Goal: Complete Application Form: Complete application form

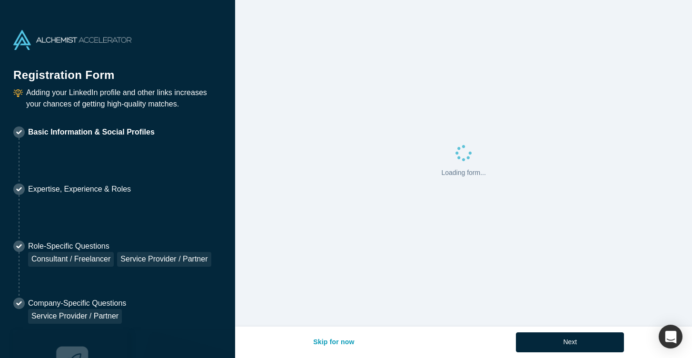
select select "US"
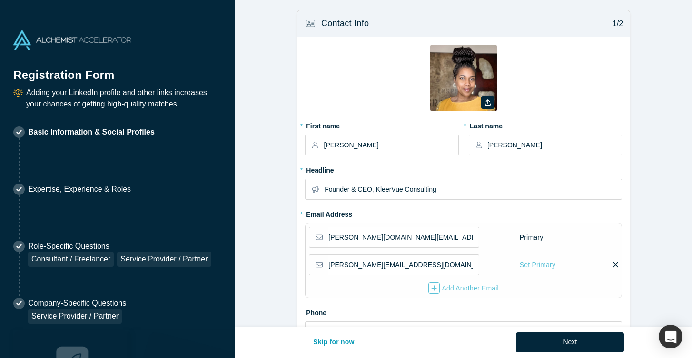
type input "Dyer, [GEOGRAPHIC_DATA], [GEOGRAPHIC_DATA]"
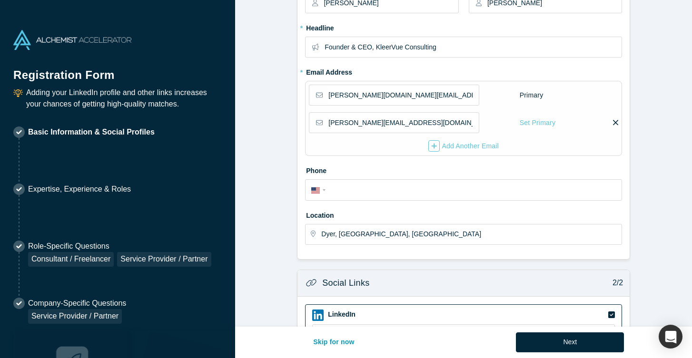
scroll to position [148, 0]
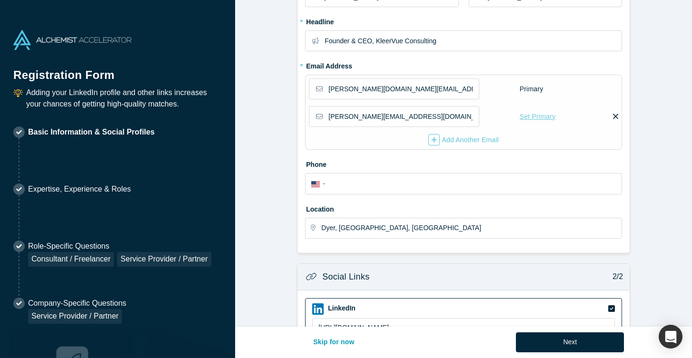
click at [530, 117] on div "Set Primary" at bounding box center [537, 116] width 37 height 17
click at [0, 0] on input "Set Primary" at bounding box center [0, 0] width 0 height 0
click at [614, 88] on icon at bounding box center [615, 89] width 5 height 9
click at [0, 0] on input "checkbox" at bounding box center [0, 0] width 0 height 0
click at [543, 90] on icon at bounding box center [544, 89] width 5 height 9
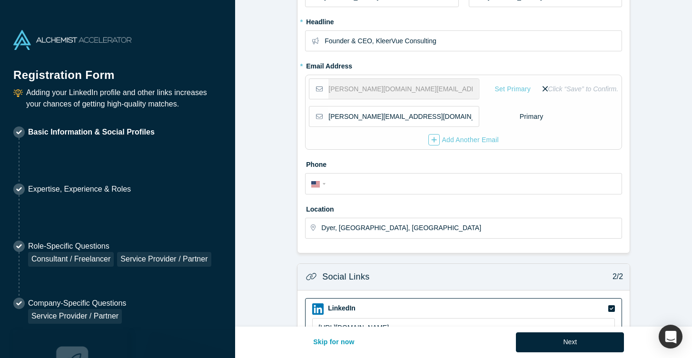
click at [0, 0] on input "checkbox" at bounding box center [0, 0] width 0 height 0
click at [612, 87] on label at bounding box center [614, 89] width 7 height 10
click at [0, 0] on input "checkbox" at bounding box center [0, 0] width 0 height 0
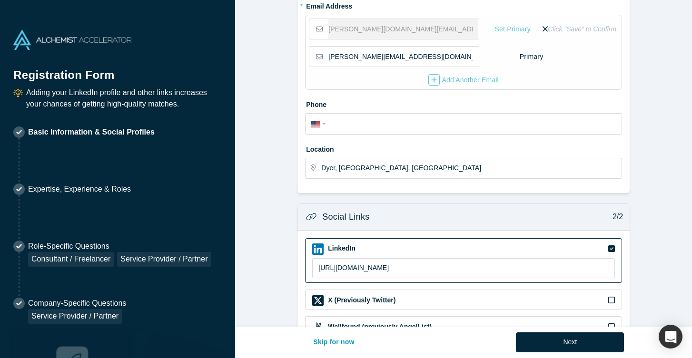
scroll to position [223, 0]
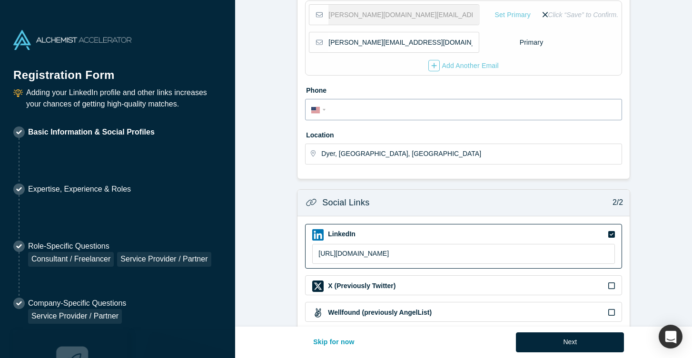
click at [456, 104] on input "tel" at bounding box center [471, 110] width 287 height 14
type input "[PHONE_NUMBER]"
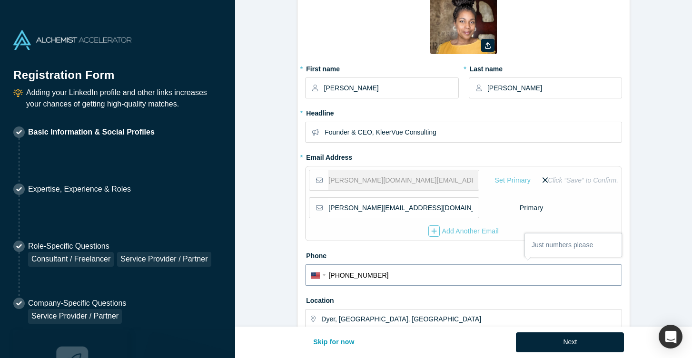
scroll to position [0, 0]
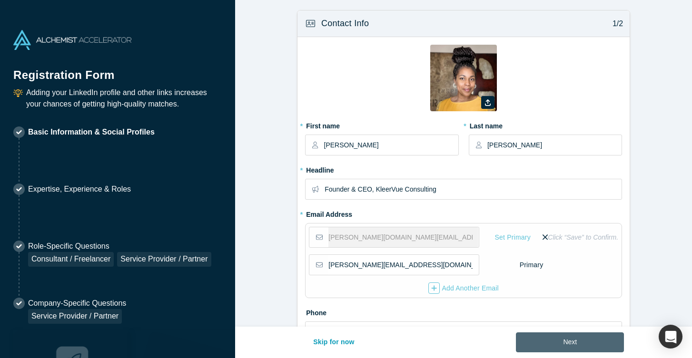
click at [549, 345] on button "Next" at bounding box center [570, 343] width 108 height 20
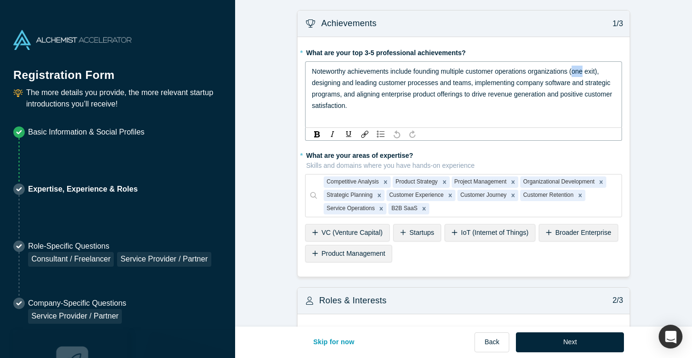
drag, startPoint x: 585, startPoint y: 70, endPoint x: 575, endPoint y: 71, distance: 10.0
click at [575, 71] on span "Noteworthy achievements include founding multiple customer operations organizat…" at bounding box center [463, 89] width 302 height 42
click at [585, 70] on span "Noteworthy achievements include founding multiple customer operations organizat…" at bounding box center [463, 89] width 302 height 42
click at [414, 71] on span "Noteworthy achievements include founding multiple customer operations organizat…" at bounding box center [463, 89] width 302 height 42
drag, startPoint x: 342, startPoint y: 83, endPoint x: 308, endPoint y: 83, distance: 33.8
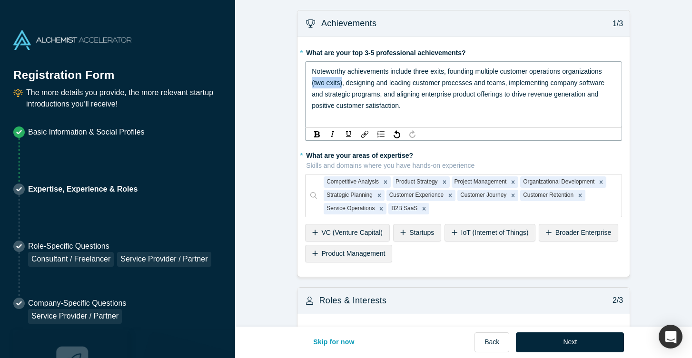
click at [308, 83] on div "Noteworthy achievements include three exits, founding multiple customer operati…" at bounding box center [463, 94] width 317 height 67
drag, startPoint x: 405, startPoint y: 80, endPoint x: 378, endPoint y: 80, distance: 27.1
click at [378, 80] on span "Noteworthy achievements include three exits, founding multiple customer operati…" at bounding box center [463, 89] width 302 height 42
drag, startPoint x: 406, startPoint y: 81, endPoint x: 379, endPoint y: 81, distance: 26.6
click at [379, 81] on span "Noteworthy achievements include three exits, founding multiple customer operati…" at bounding box center [463, 89] width 302 height 42
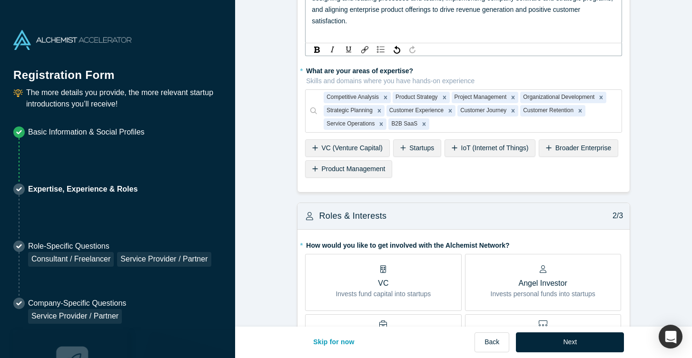
scroll to position [86, 0]
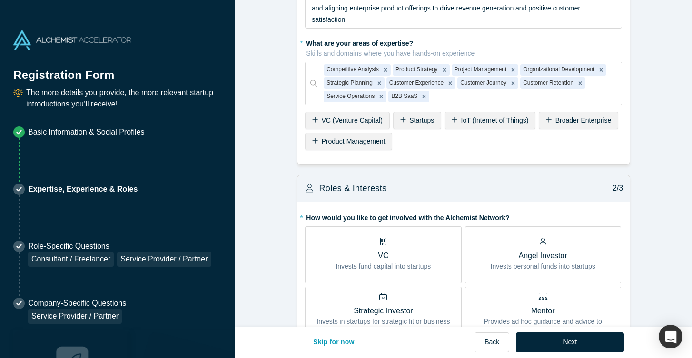
click at [402, 123] on icon at bounding box center [403, 120] width 6 height 7
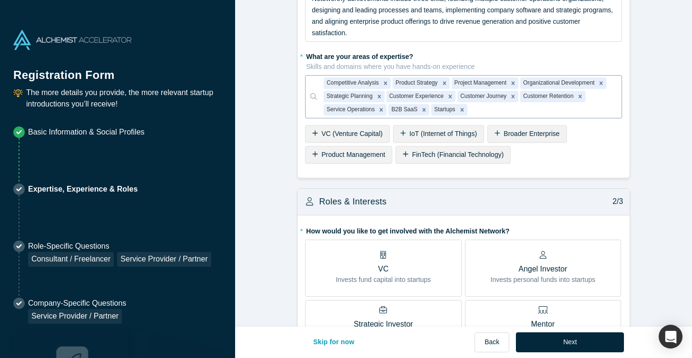
click at [494, 110] on div at bounding box center [542, 110] width 146 height 12
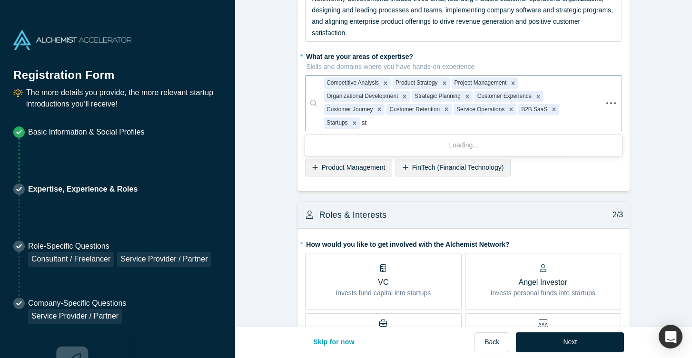
type input "s"
type input "go to"
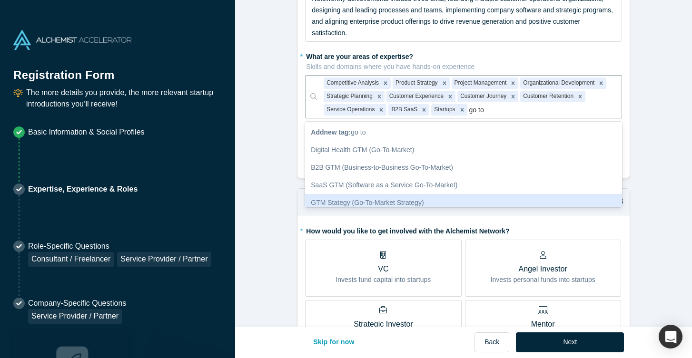
click at [393, 199] on div "GTM Stategy (Go-To-Market Strategy)" at bounding box center [463, 203] width 317 height 18
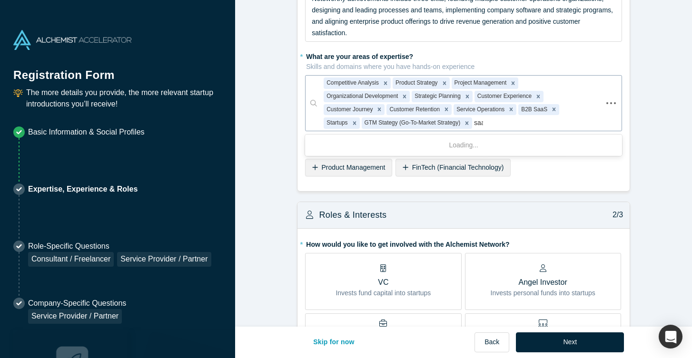
type input "saas"
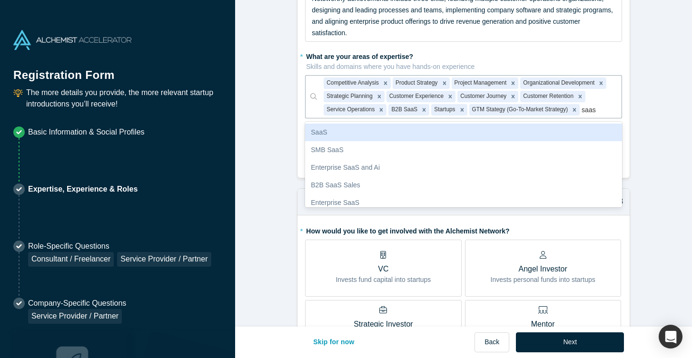
click at [323, 130] on div "SaaS" at bounding box center [463, 133] width 317 height 18
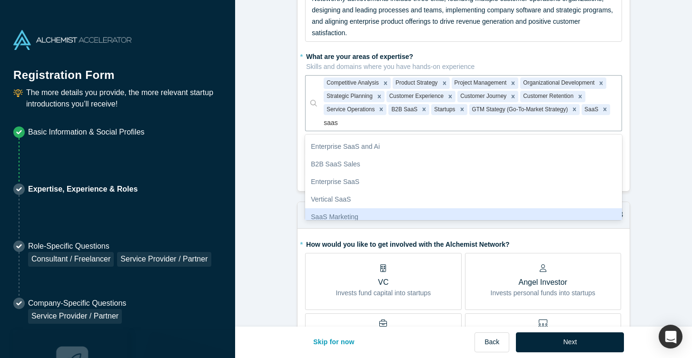
scroll to position [0, 0]
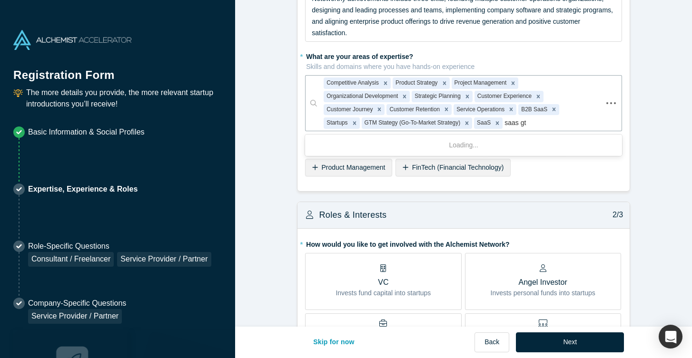
type input "saas gtm"
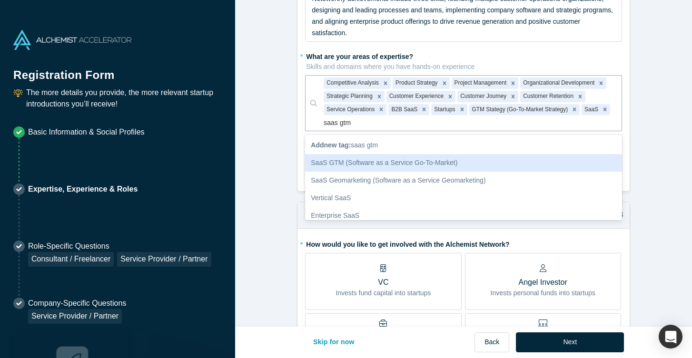
click at [359, 164] on div "SaaS GTM (Software as a Service Go-To-Market)" at bounding box center [463, 163] width 317 height 18
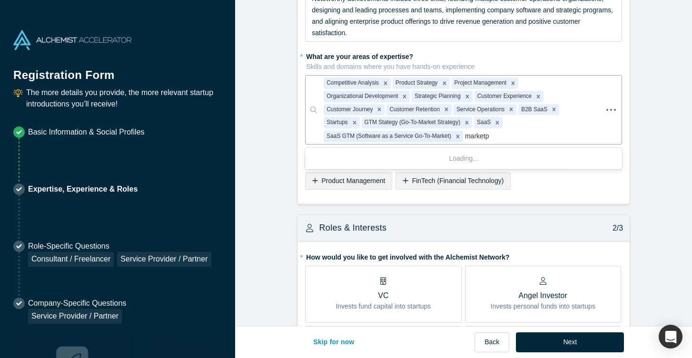
type input "marketpl"
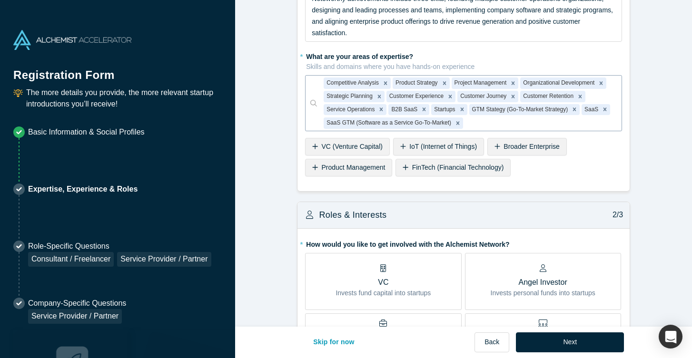
drag, startPoint x: 496, startPoint y: 122, endPoint x: 484, endPoint y: 122, distance: 11.4
click at [484, 122] on div at bounding box center [540, 123] width 150 height 12
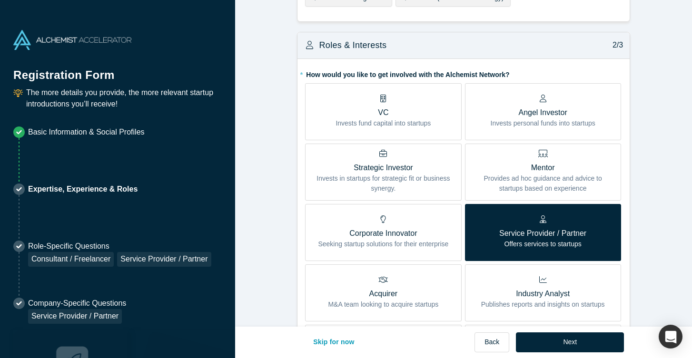
scroll to position [244, 0]
click at [559, 171] on p "Mentor" at bounding box center [543, 166] width 142 height 11
click at [0, 0] on input "Mentor Provides ad hoc guidance and advice to startups based on experience" at bounding box center [0, 0] width 0 height 0
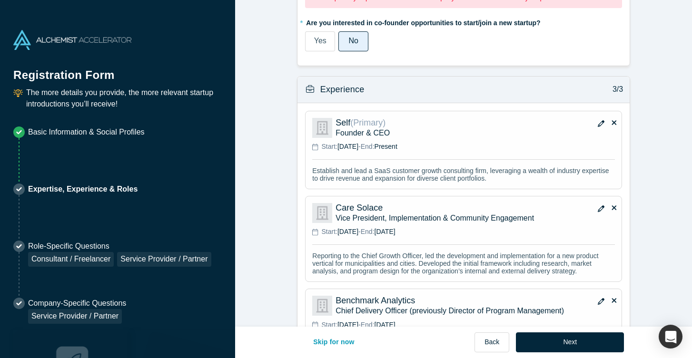
scroll to position [778, 0]
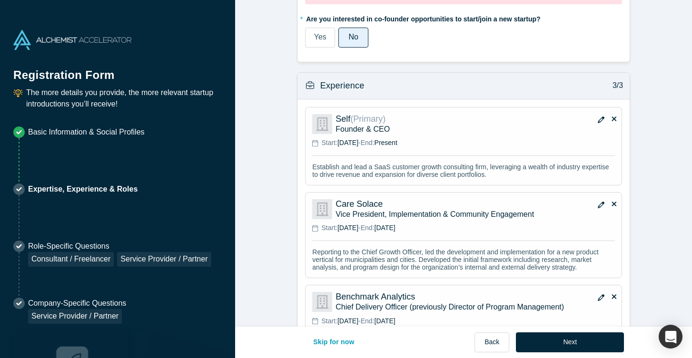
click at [600, 121] on icon "button" at bounding box center [601, 120] width 7 height 7
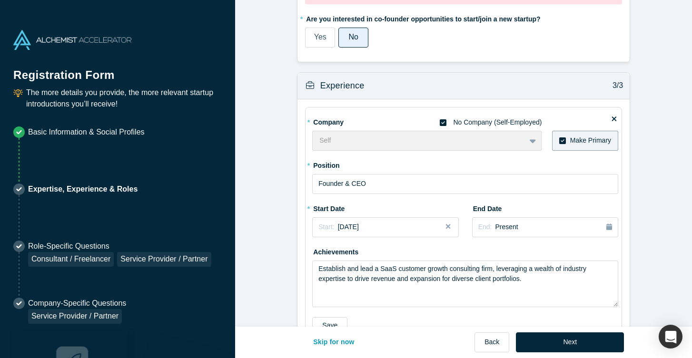
click at [442, 122] on icon at bounding box center [443, 122] width 7 height 7
click at [0, 0] on input "No Company (Self-Employed)" at bounding box center [0, 0] width 0 height 0
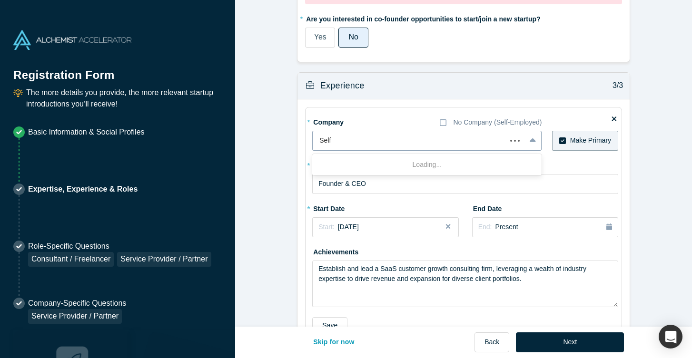
click at [421, 138] on div at bounding box center [409, 141] width 180 height 12
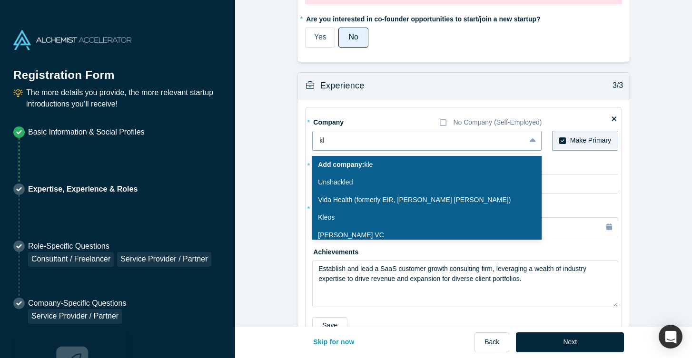
type input "k"
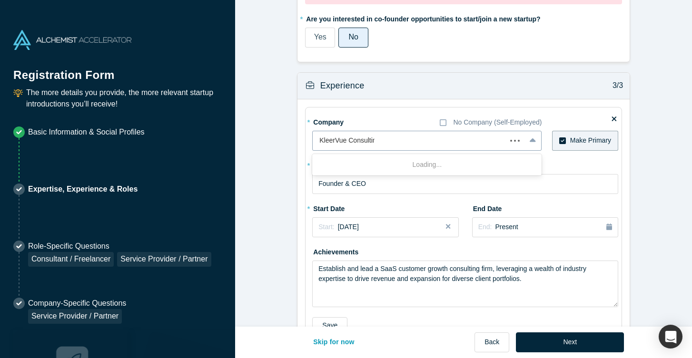
type input "KleerVue Consulting"
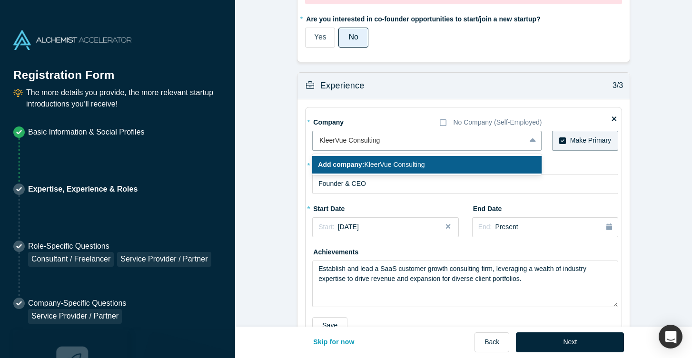
click at [434, 164] on div "Add company: KleerVue Consulting" at bounding box center [426, 165] width 229 height 18
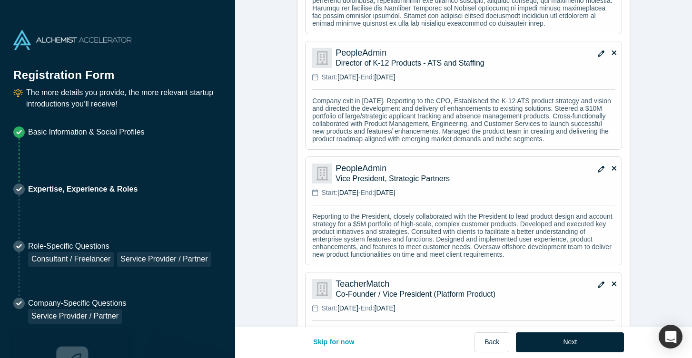
scroll to position [1414, 0]
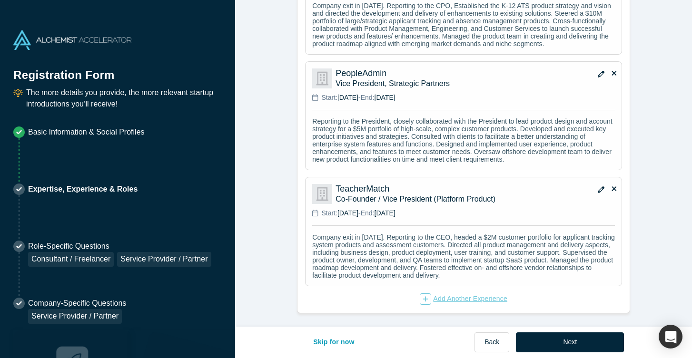
click at [451, 294] on div "Add Another Experience" at bounding box center [464, 299] width 88 height 11
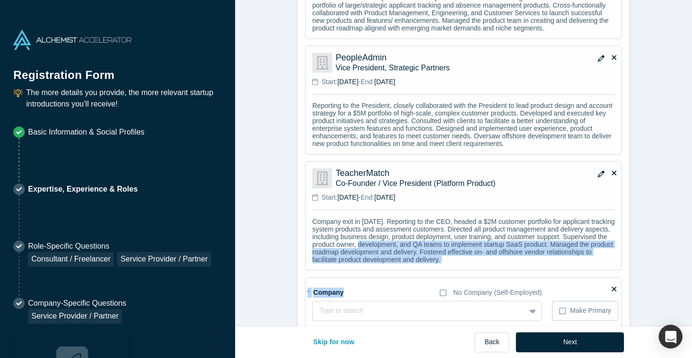
drag, startPoint x: 395, startPoint y: 312, endPoint x: 398, endPoint y: 267, distance: 44.3
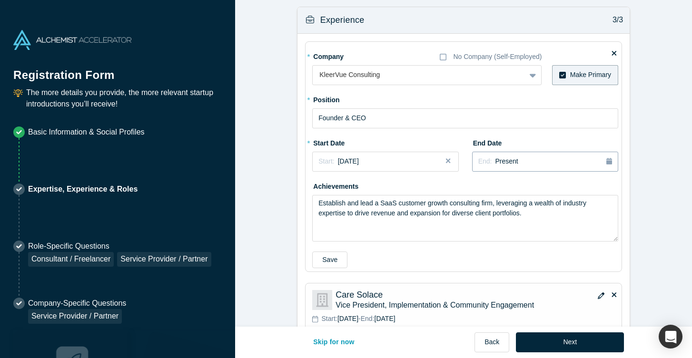
scroll to position [806, 0]
click at [395, 164] on div "Start: [DATE]" at bounding box center [385, 162] width 134 height 10
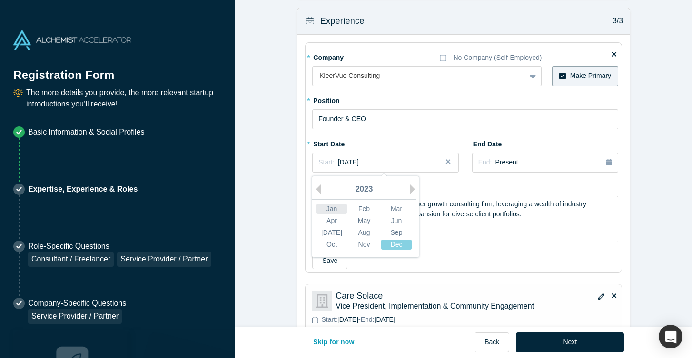
click at [335, 207] on div "Jan" at bounding box center [331, 209] width 30 height 10
click at [389, 157] on div "Start: [DATE]" at bounding box center [385, 162] width 134 height 10
click at [411, 188] on button "Next Year" at bounding box center [415, 190] width 10 height 10
click at [344, 208] on div "Jan" at bounding box center [331, 209] width 30 height 10
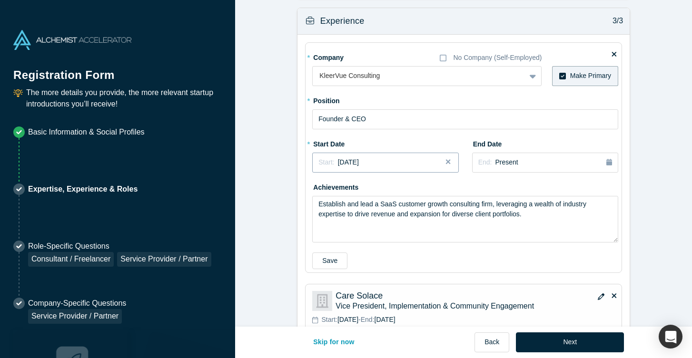
click at [359, 164] on span "[DATE]" at bounding box center [348, 162] width 21 height 8
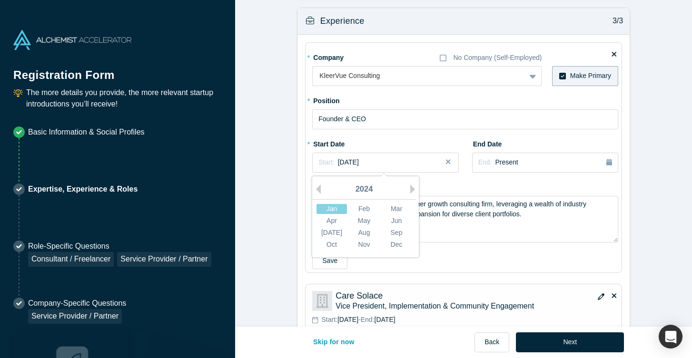
click at [408, 188] on div "2024" at bounding box center [364, 190] width 104 height 20
click at [412, 188] on button "Next Year" at bounding box center [415, 190] width 10 height 10
click at [319, 189] on button "Previous Year" at bounding box center [316, 190] width 10 height 10
click at [392, 246] on div "Dec" at bounding box center [396, 245] width 30 height 10
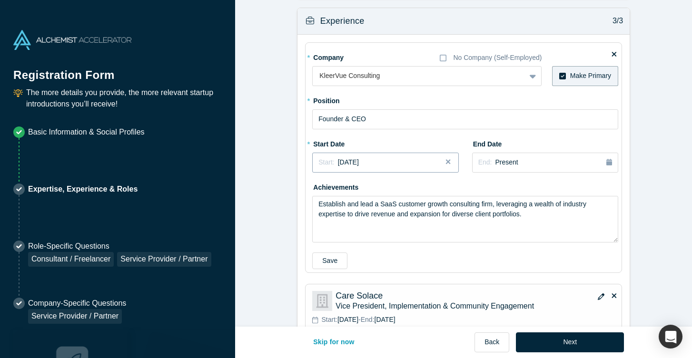
click at [401, 167] on div "Start: [DATE]" at bounding box center [385, 162] width 134 height 10
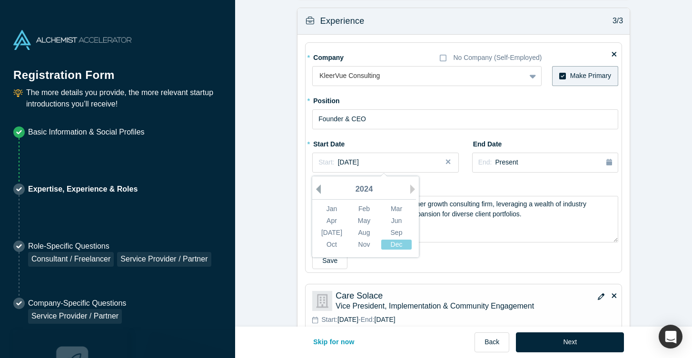
click at [315, 187] on button "Previous Year" at bounding box center [316, 190] width 10 height 10
click at [414, 192] on button "Next Year" at bounding box center [415, 190] width 10 height 10
click at [333, 211] on div "Jan" at bounding box center [331, 209] width 30 height 10
click at [359, 164] on span "[DATE]" at bounding box center [348, 162] width 21 height 8
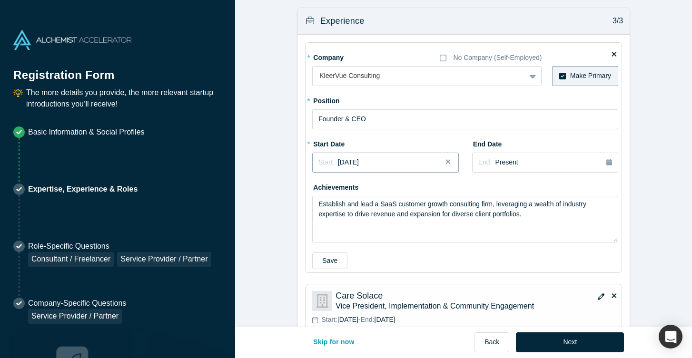
click at [359, 160] on span "[DATE]" at bounding box center [348, 162] width 21 height 8
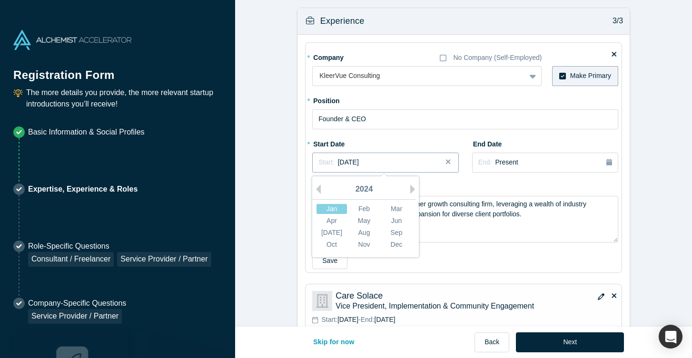
click at [359, 160] on span "[DATE]" at bounding box center [348, 162] width 21 height 8
click at [364, 192] on div "2024" at bounding box center [364, 190] width 104 height 20
click at [322, 191] on div "2024" at bounding box center [364, 190] width 104 height 20
click at [318, 187] on button "Previous Year" at bounding box center [316, 190] width 10 height 10
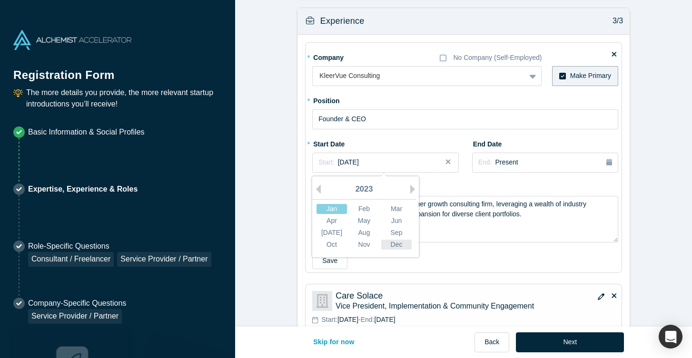
click at [399, 244] on div "Dec" at bounding box center [396, 245] width 30 height 10
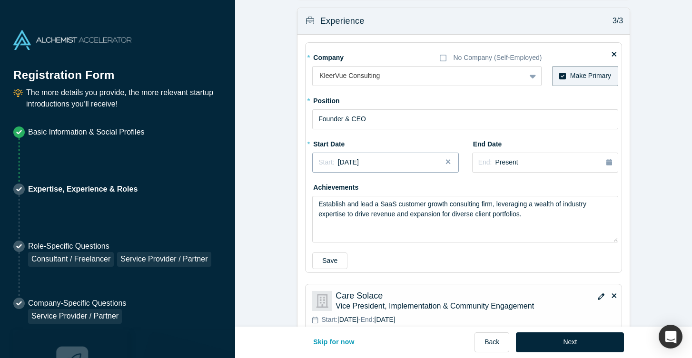
click at [359, 163] on span "[DATE]" at bounding box center [348, 162] width 21 height 8
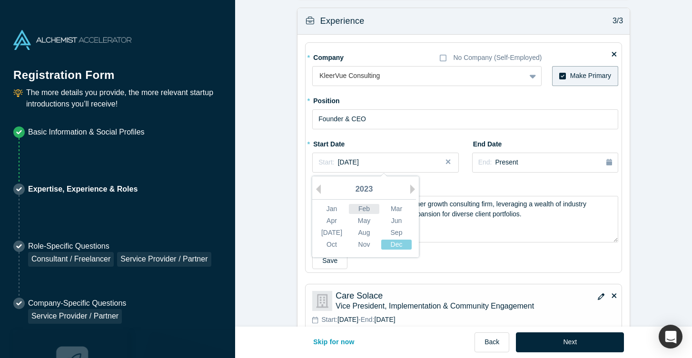
click at [363, 209] on div "Feb" at bounding box center [364, 209] width 30 height 10
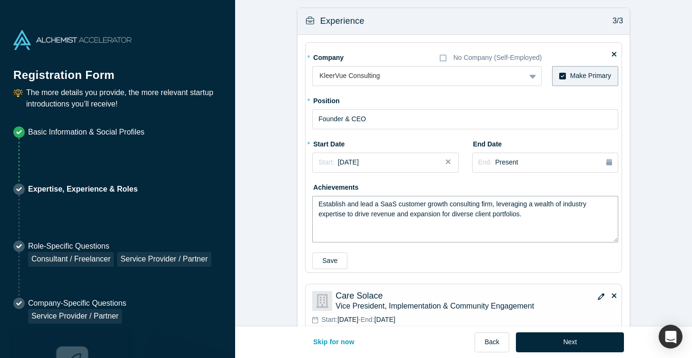
drag, startPoint x: 542, startPoint y: 213, endPoint x: 294, endPoint y: 202, distance: 248.1
click at [294, 202] on form "Achievements 1/3 * What are your top 3-5 professional achievements? Noteworthy …" at bounding box center [463, 99] width 457 height 1790
paste textarea "I bring customer/early ops playbooks proven across three SaaS exits to help fun…"
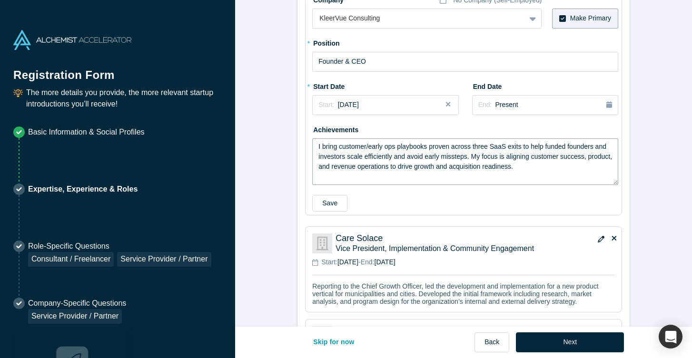
scroll to position [867, 0]
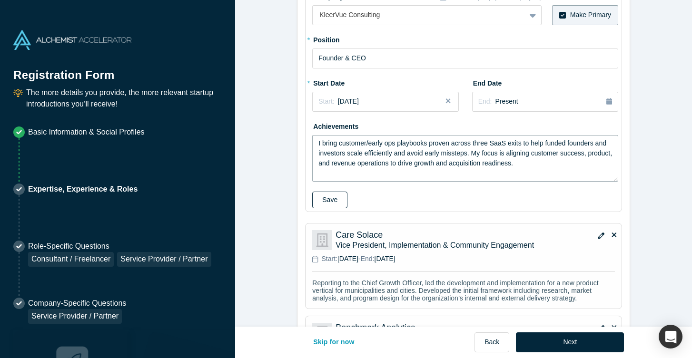
type textarea "I bring customer/early ops playbooks proven across three SaaS exits to help fun…"
click at [328, 202] on button "Save" at bounding box center [329, 200] width 35 height 17
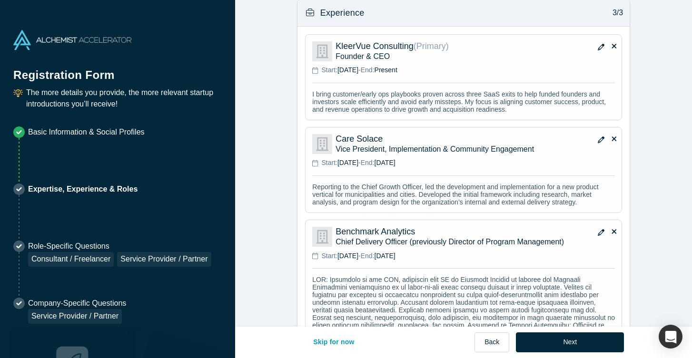
scroll to position [815, 0]
click at [600, 45] on icon "button" at bounding box center [601, 45] width 7 height 7
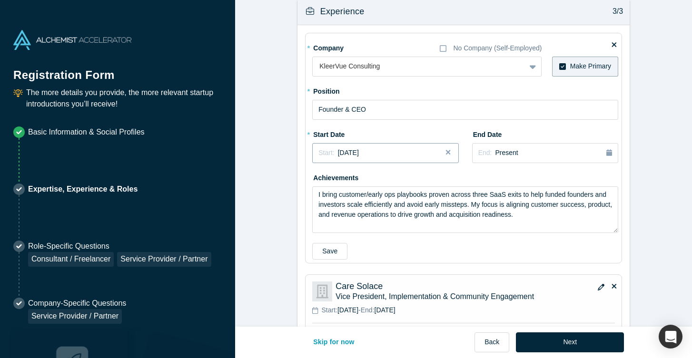
click at [347, 154] on span "[DATE]" at bounding box center [348, 153] width 21 height 8
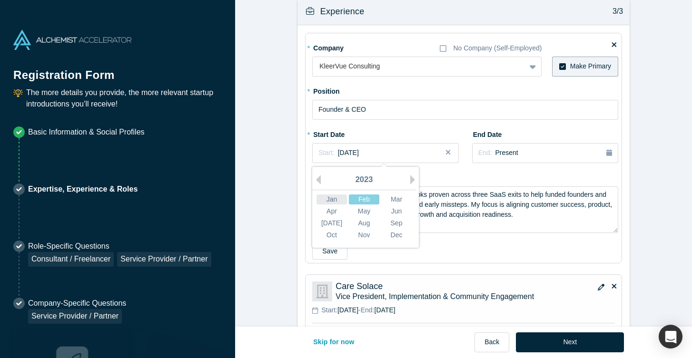
click at [337, 199] on div "Jan" at bounding box center [331, 200] width 30 height 10
click at [399, 156] on div "Start: [DATE]" at bounding box center [385, 153] width 134 height 10
click at [410, 175] on button "Next Year" at bounding box center [415, 180] width 10 height 10
click at [434, 251] on div "Save" at bounding box center [465, 251] width 306 height 17
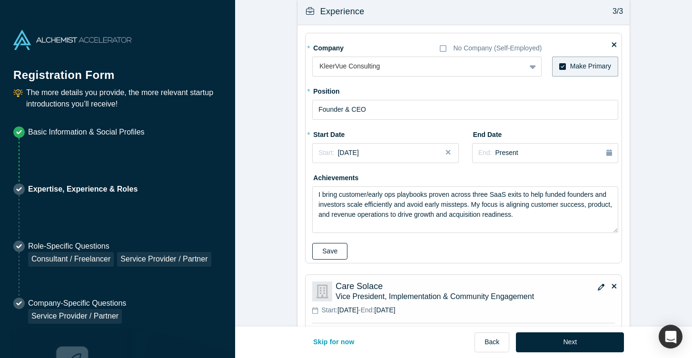
click at [324, 253] on button "Save" at bounding box center [329, 251] width 35 height 17
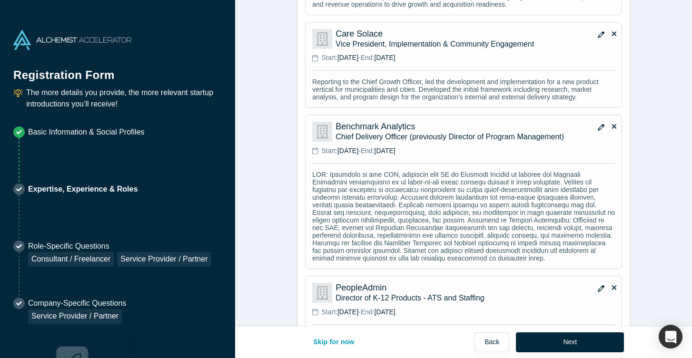
scroll to position [918, 0]
click at [343, 180] on p at bounding box center [463, 217] width 303 height 91
click at [600, 131] on icon "button" at bounding box center [601, 128] width 7 height 7
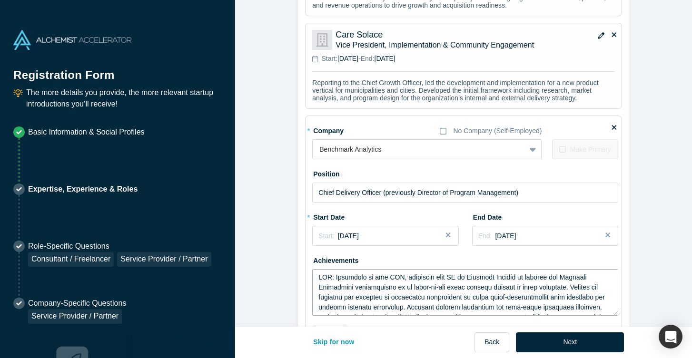
click at [319, 282] on textarea at bounding box center [465, 292] width 306 height 47
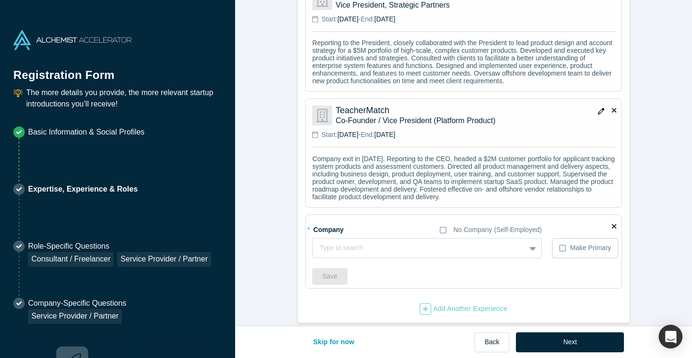
scroll to position [1430, 0]
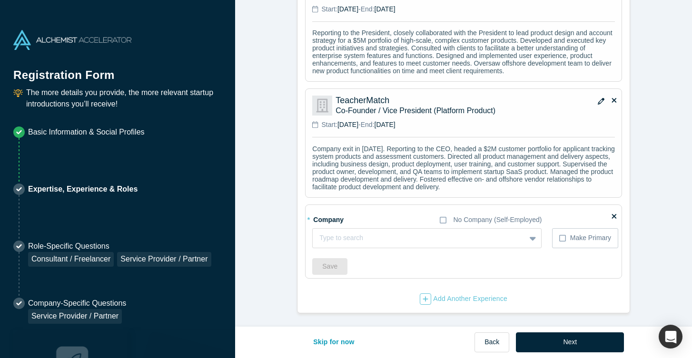
type textarea "Company exit in [DATE]. CDO: Reporting to the COO, partnered with VP of Custome…"
click at [612, 218] on icon at bounding box center [613, 216] width 5 height 5
click at [0, 0] on input "checkbox" at bounding box center [0, 0] width 0 height 0
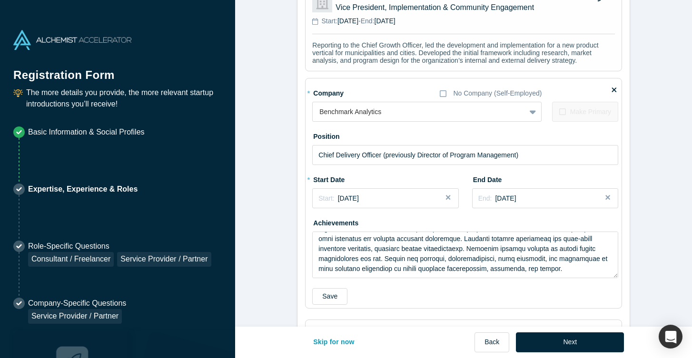
scroll to position [955, 0]
click at [330, 302] on button "Save" at bounding box center [329, 297] width 35 height 17
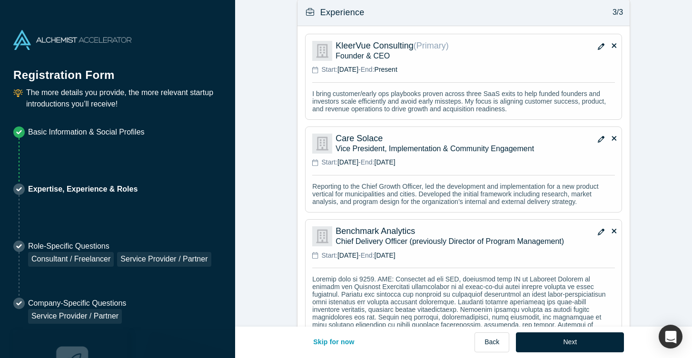
scroll to position [814, 0]
click at [602, 47] on icon "button" at bounding box center [601, 47] width 7 height 7
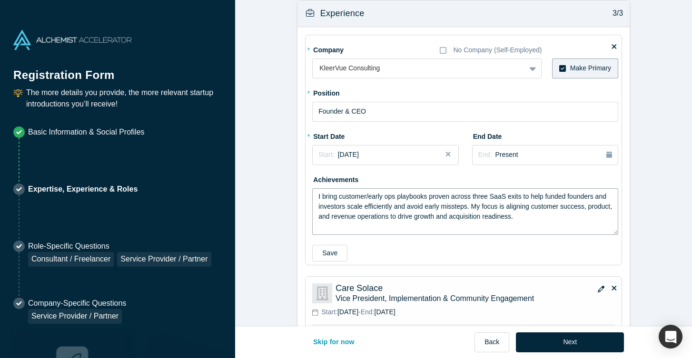
drag, startPoint x: 546, startPoint y: 218, endPoint x: 306, endPoint y: 196, distance: 240.8
click at [306, 196] on fieldset "* Company No Company (Self-Employed) KleerVue Consulting To pick up a draggable…" at bounding box center [463, 150] width 317 height 231
paste textarea "Strategic operator with 12+ years of experience partnering with founders to tur…"
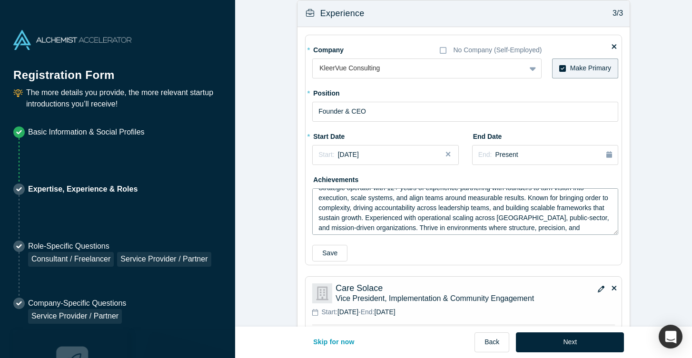
scroll to position [20, 0]
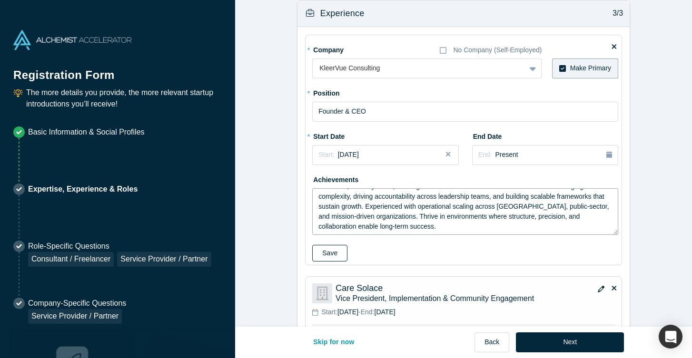
type textarea "Strategic operator with 12+ years of experience partnering with founders to tur…"
click at [333, 251] on button "Save" at bounding box center [329, 253] width 35 height 17
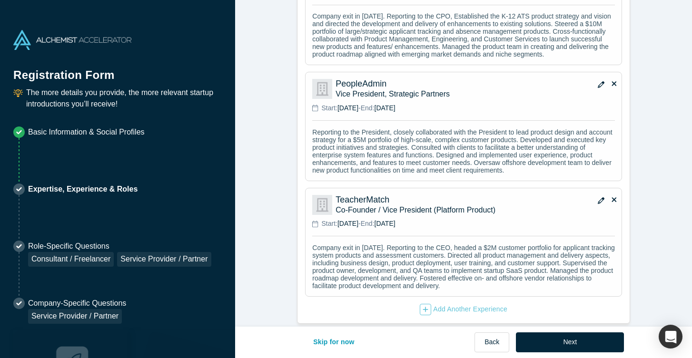
scroll to position [1283, 0]
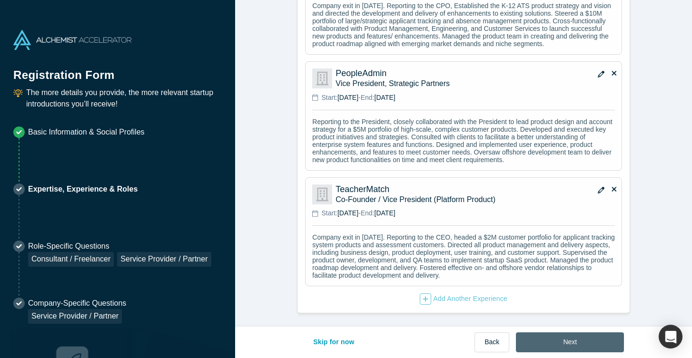
click at [576, 337] on button "Next" at bounding box center [570, 343] width 108 height 20
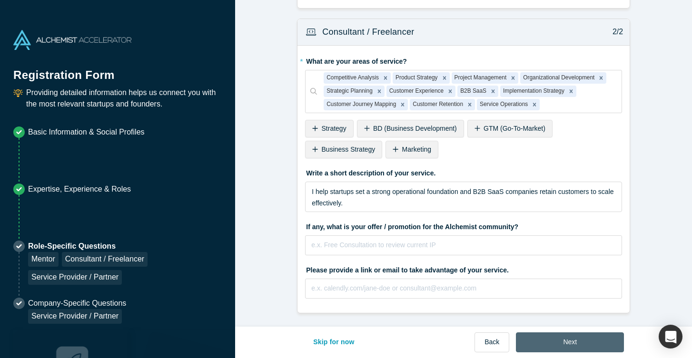
scroll to position [0, 0]
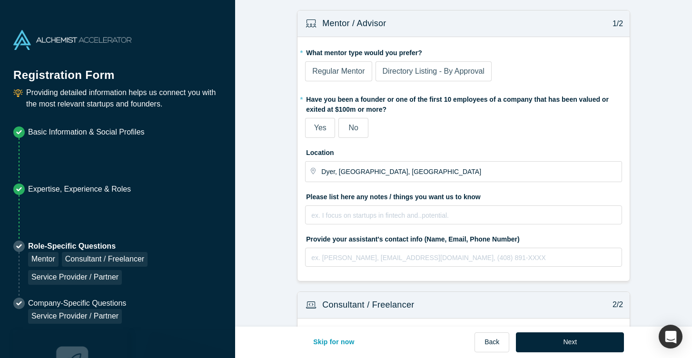
click at [412, 73] on span "Directory Listing - By Approval" at bounding box center [434, 71] width 102 height 8
click at [0, 0] on input "Directory Listing - By Approval" at bounding box center [0, 0] width 0 height 0
click at [313, 132] on label "Yes" at bounding box center [320, 128] width 30 height 20
click at [0, 0] on input "Yes" at bounding box center [0, 0] width 0 height 0
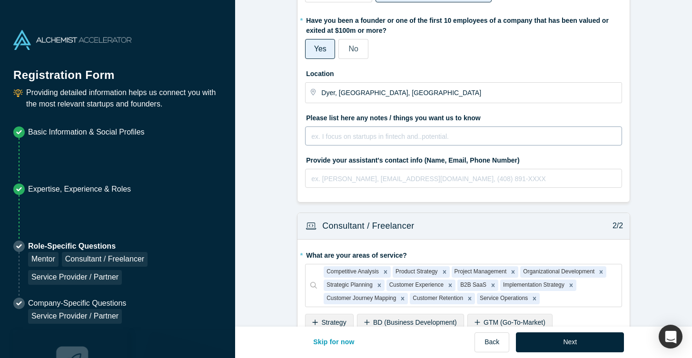
scroll to position [79, 0]
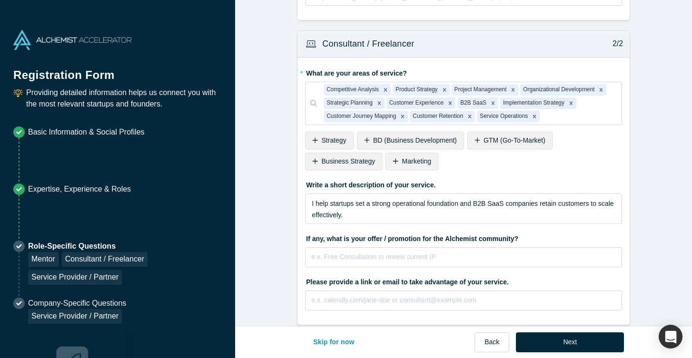
click at [380, 188] on label "Write a short description of your service." at bounding box center [463, 183] width 317 height 13
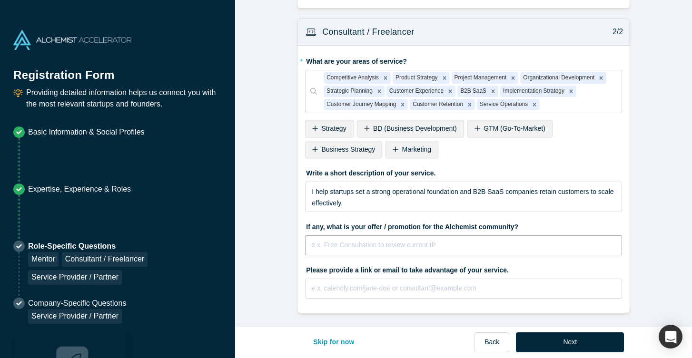
click at [378, 249] on input "text" at bounding box center [463, 245] width 317 height 20
type input "Two free one-hour consultations to identify ICP, PMF, and starting GTM strategy."
click at [405, 285] on input "text" at bounding box center [463, 289] width 317 height 20
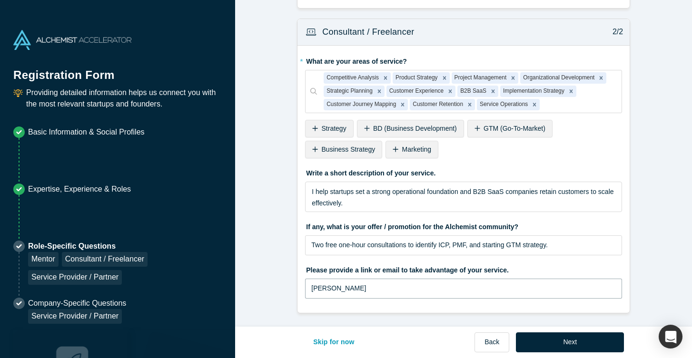
type input "[PERSON_NAME][EMAIL_ADDRESS][DOMAIN_NAME]"
drag, startPoint x: 337, startPoint y: 246, endPoint x: 365, endPoint y: 247, distance: 28.1
click at [365, 247] on input "Two free one-hour consultations to identify ICP, PMF, and starting GTM strategy." at bounding box center [463, 245] width 317 height 20
type input "Two free thirty-minute consultations to identify ICP, PMF, and starting GTM str…"
drag, startPoint x: 414, startPoint y: 284, endPoint x: 311, endPoint y: 283, distance: 103.7
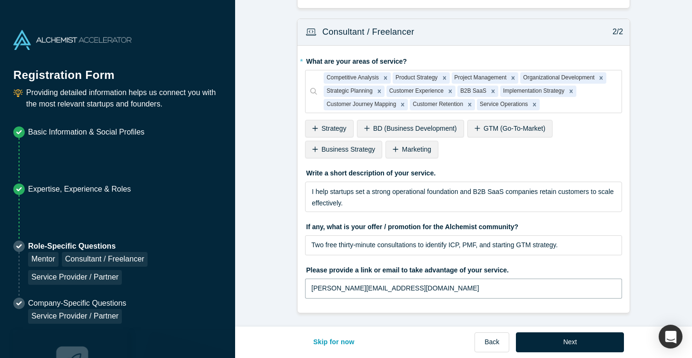
click at [311, 283] on input "[PERSON_NAME][EMAIL_ADDRESS][DOMAIN_NAME]" at bounding box center [463, 289] width 317 height 20
paste input "[URL][DOMAIN_NAME][PERSON_NAME]"
drag, startPoint x: 520, startPoint y: 287, endPoint x: 435, endPoint y: 288, distance: 84.7
click at [435, 288] on input "[URL][DOMAIN_NAME][PERSON_NAME]" at bounding box center [463, 289] width 317 height 20
drag, startPoint x: 435, startPoint y: 288, endPoint x: 307, endPoint y: 282, distance: 128.6
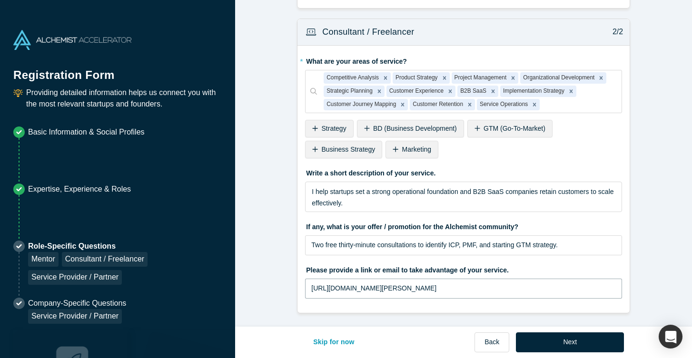
click at [307, 282] on input "[URL][DOMAIN_NAME][PERSON_NAME]" at bounding box center [463, 289] width 317 height 20
type input "[URL][DOMAIN_NAME][PERSON_NAME]"
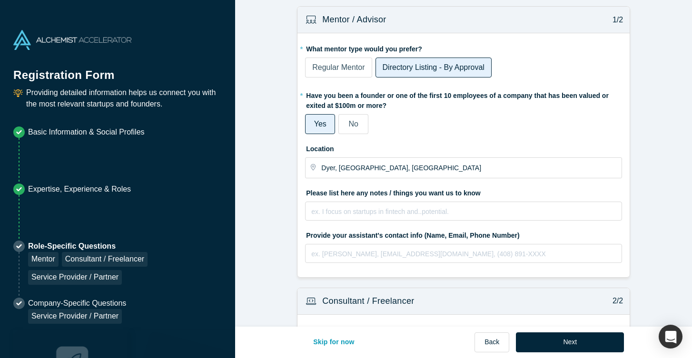
scroll to position [0, 0]
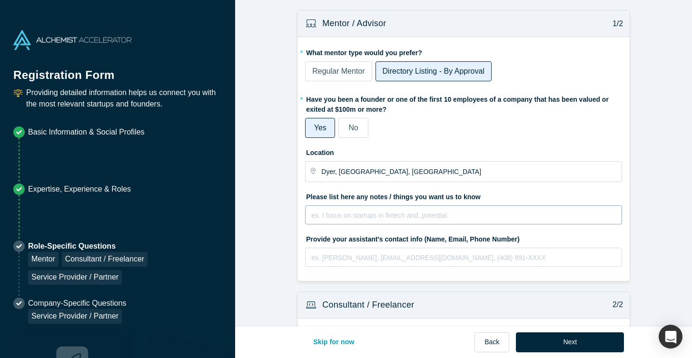
click at [392, 220] on div "rdw-editor" at bounding box center [464, 215] width 304 height 11
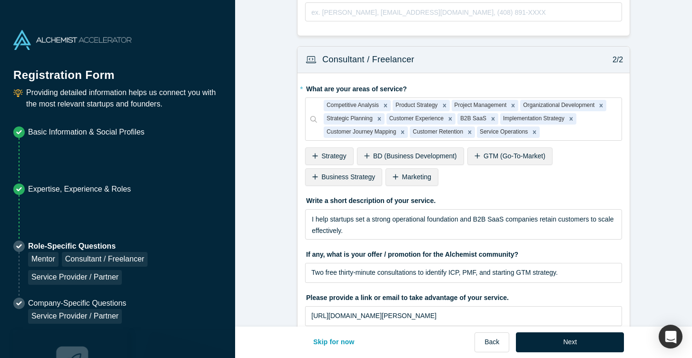
scroll to position [334, 0]
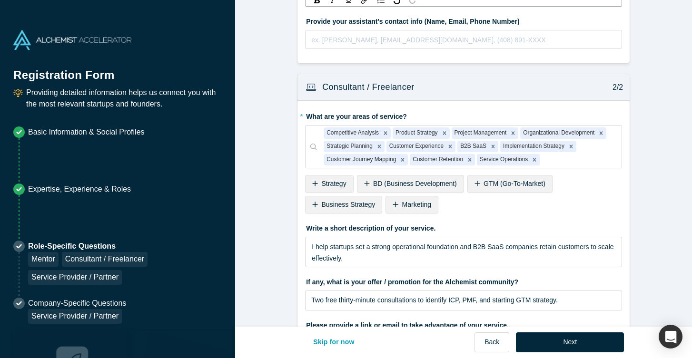
click at [511, 180] on span "GTM (Go-To-Market)" at bounding box center [514, 184] width 62 height 8
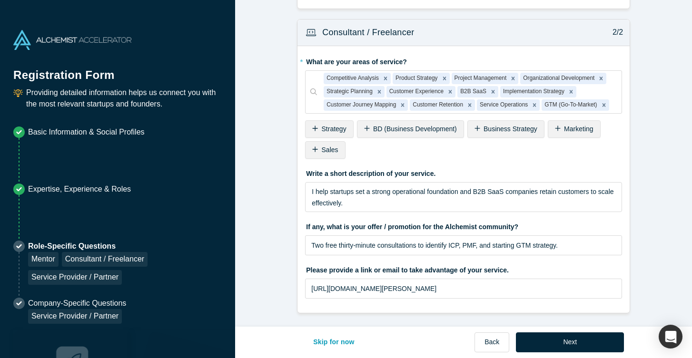
scroll to position [273, 0]
click at [343, 126] on span "Strategy" at bounding box center [334, 129] width 25 height 8
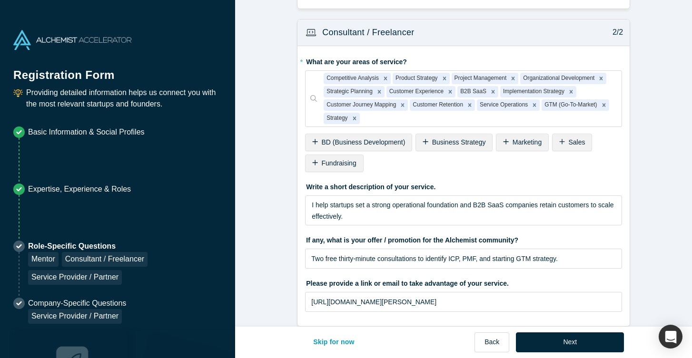
click at [453, 143] on span "Business Strategy" at bounding box center [459, 142] width 54 height 8
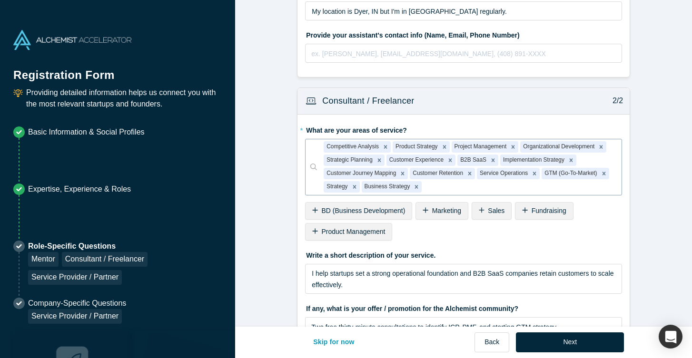
scroll to position [286, 0]
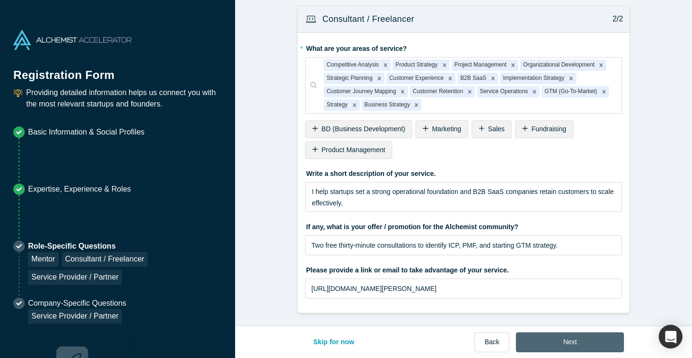
click at [573, 343] on button "Next" at bounding box center [570, 343] width 108 height 20
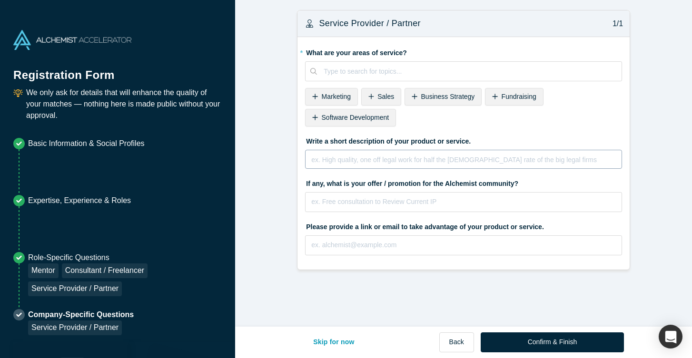
scroll to position [0, 0]
click at [377, 67] on div at bounding box center [469, 72] width 291 height 12
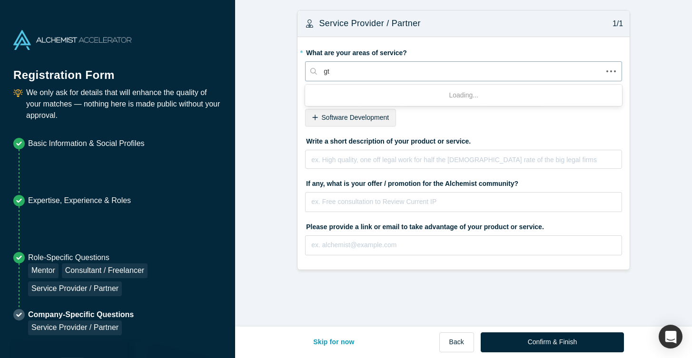
type input "gtm"
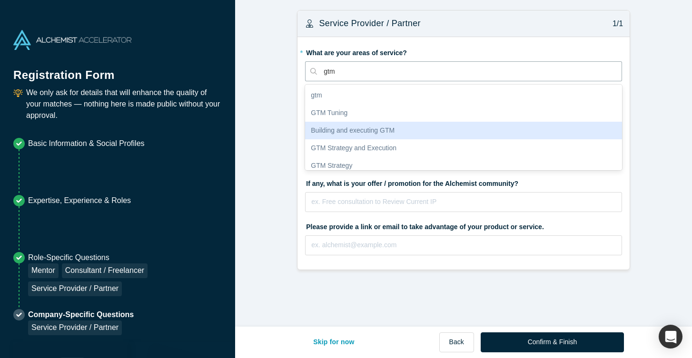
click at [363, 134] on div "Building and executing GTM" at bounding box center [463, 131] width 317 height 18
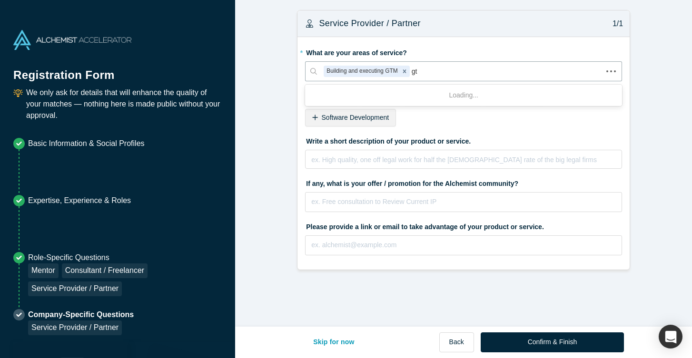
type input "gtm"
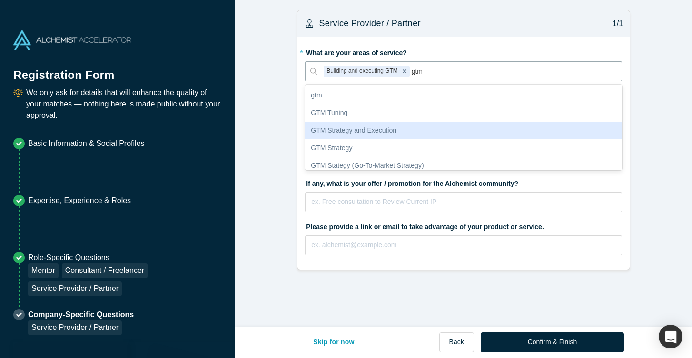
click at [351, 133] on div "GTM Strategy and Execution" at bounding box center [463, 131] width 317 height 18
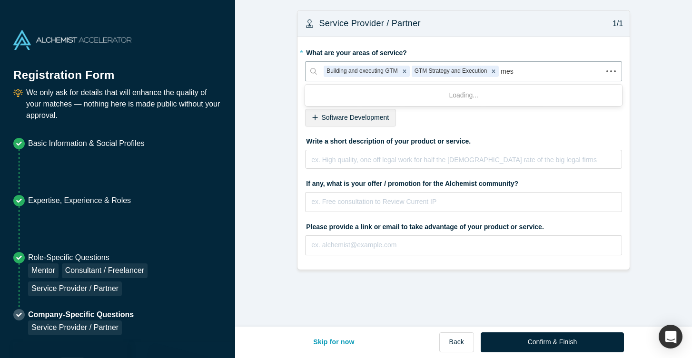
type input "mess"
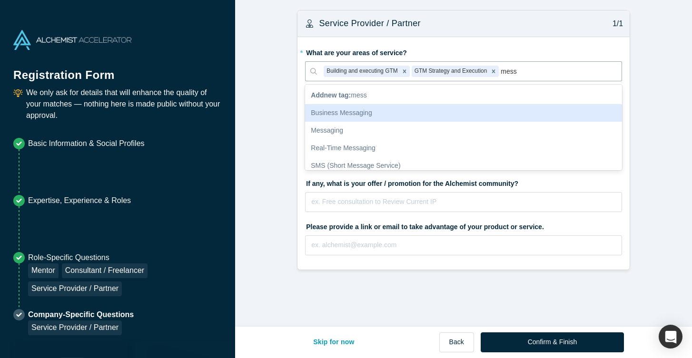
click at [341, 112] on div "Business Messaging" at bounding box center [463, 113] width 317 height 18
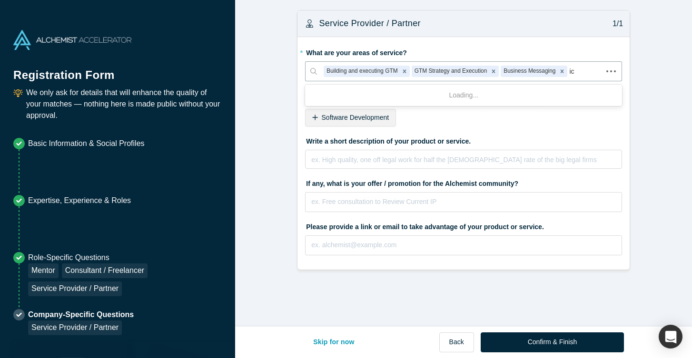
type input "i"
type input "pmf"
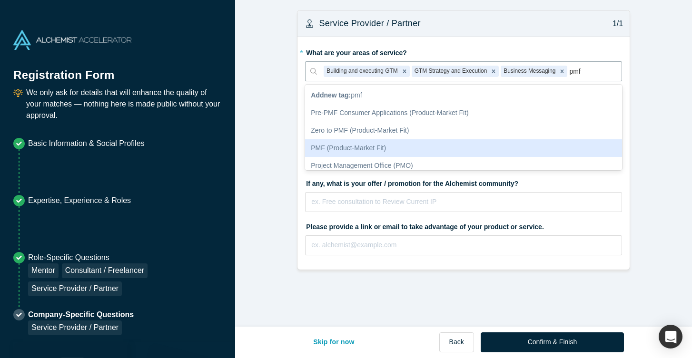
click at [377, 143] on div "PMF (Product-Market Fit)" at bounding box center [463, 148] width 317 height 18
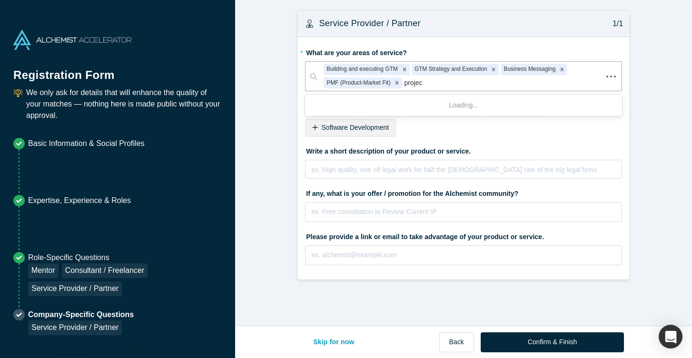
type input "project"
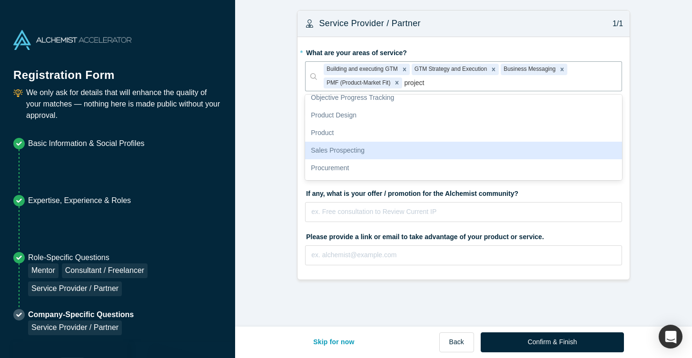
scroll to position [273, 0]
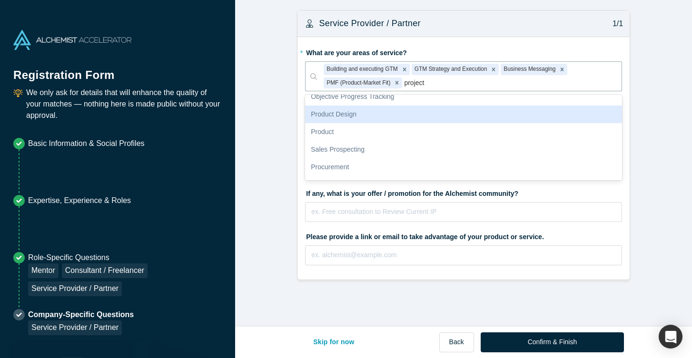
click at [354, 115] on div "Product Design" at bounding box center [463, 115] width 317 height 18
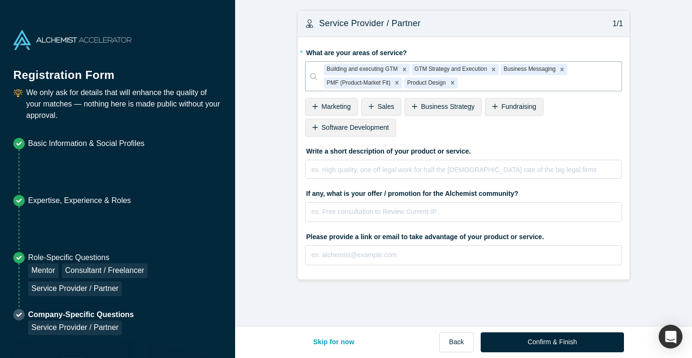
click at [437, 107] on span "Business Strategy" at bounding box center [448, 107] width 54 height 8
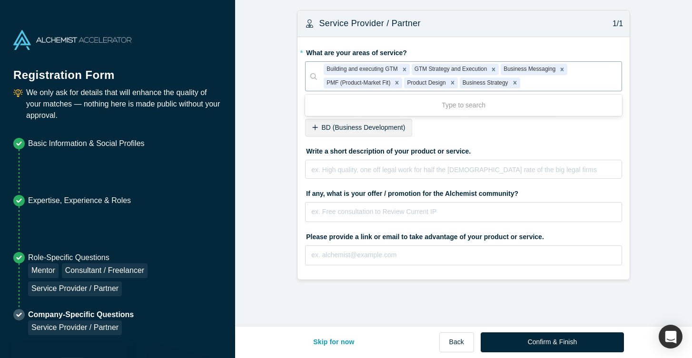
click at [547, 81] on div at bounding box center [568, 83] width 93 height 12
type input "pitch"
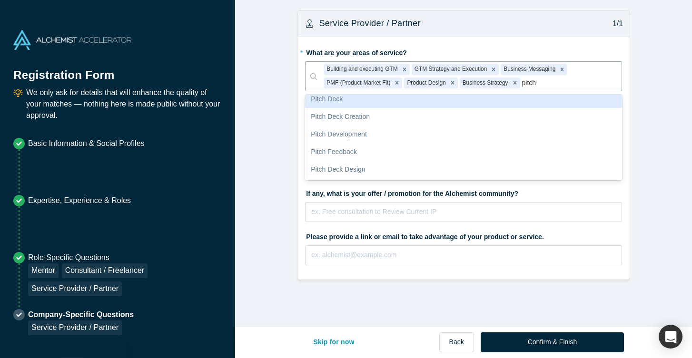
scroll to position [78, 0]
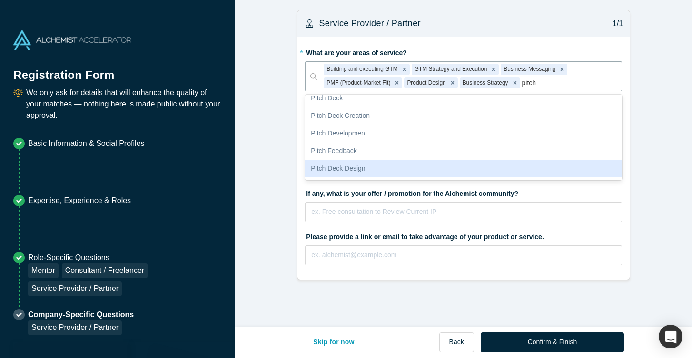
click at [337, 168] on div "Pitch Deck Design" at bounding box center [463, 169] width 317 height 18
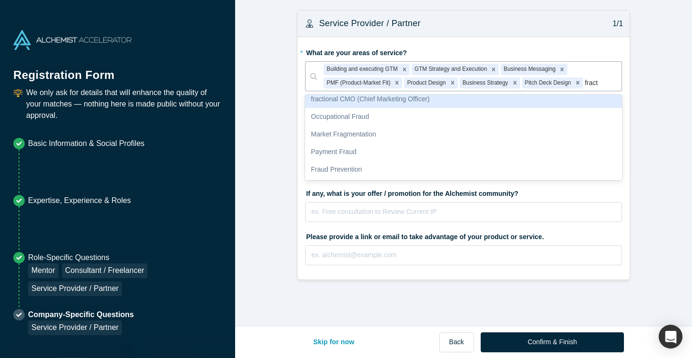
scroll to position [0, 0]
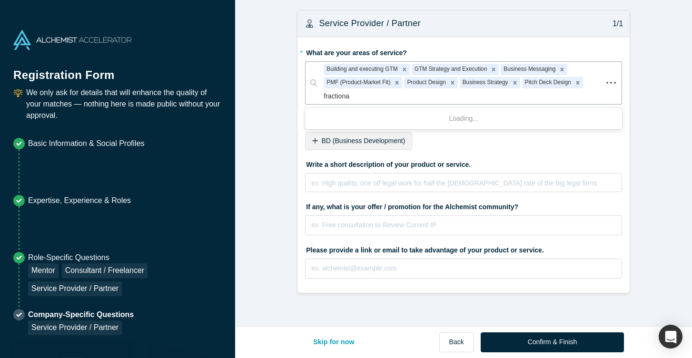
type input "fractional"
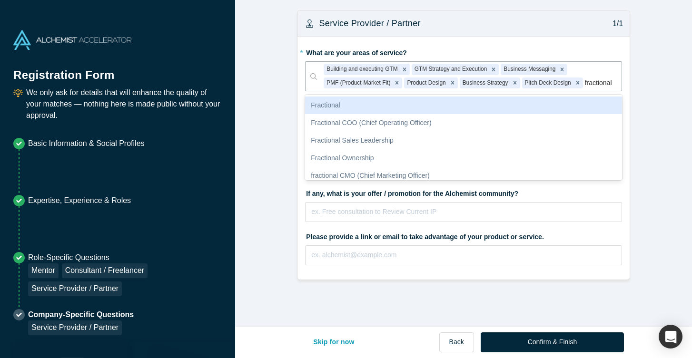
click at [342, 114] on div "Fractional" at bounding box center [463, 106] width 317 height 18
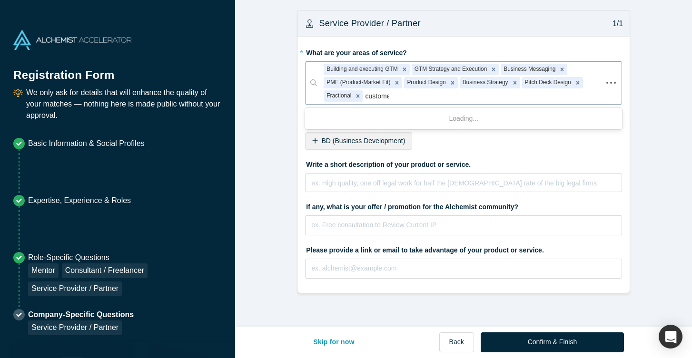
type input "customer"
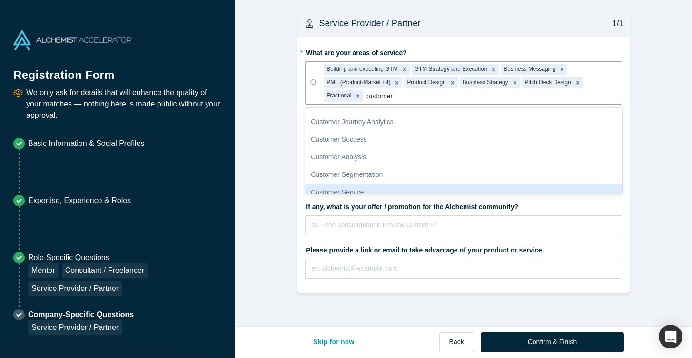
scroll to position [32, 0]
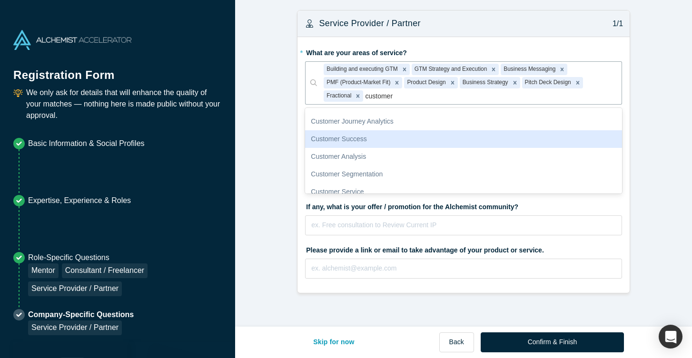
click at [349, 139] on div "Customer Success" at bounding box center [463, 139] width 317 height 18
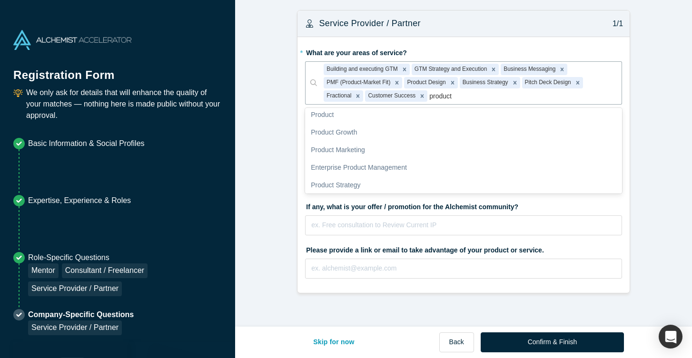
scroll to position [15, 0]
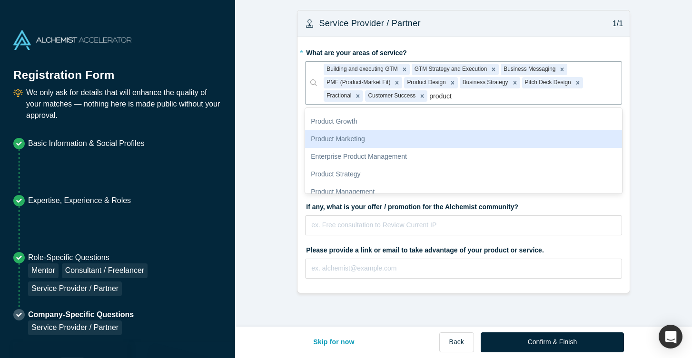
type input "produc"
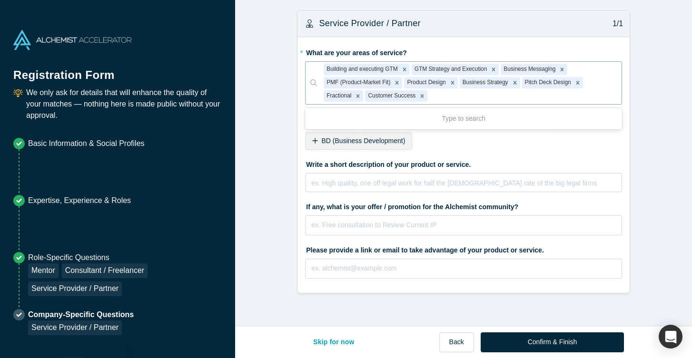
click at [452, 96] on div at bounding box center [522, 96] width 186 height 12
type input "enterprise saas"
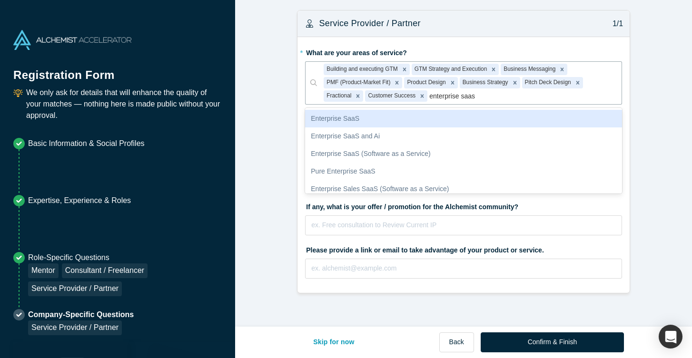
click at [358, 119] on div "Enterprise SaaS" at bounding box center [463, 119] width 317 height 18
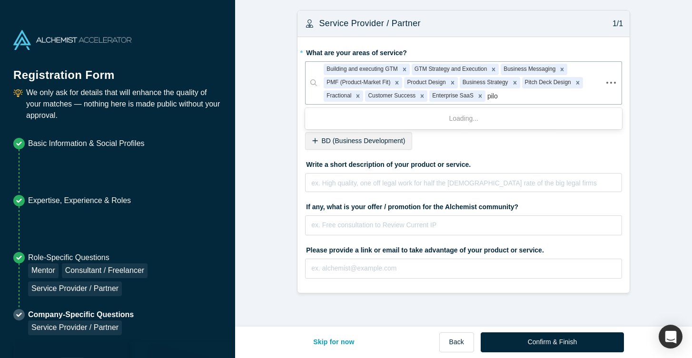
type input "pilot"
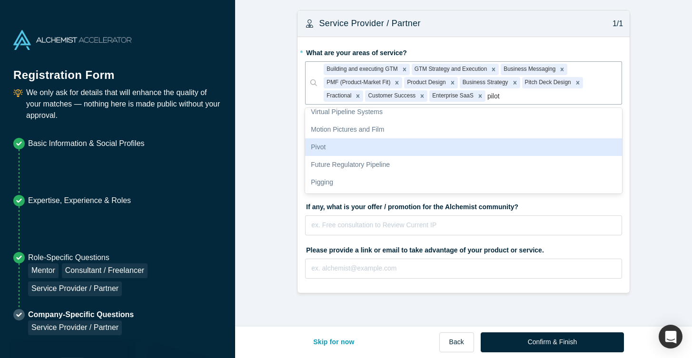
scroll to position [0, 0]
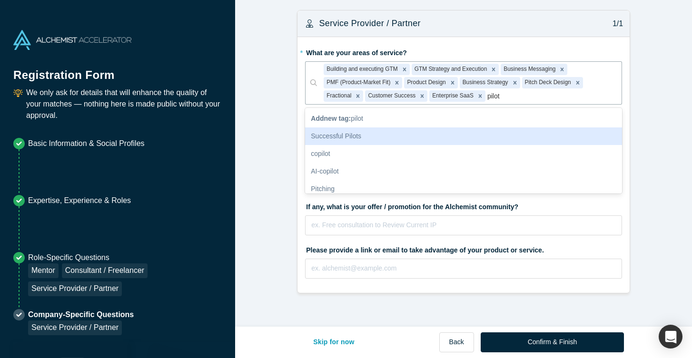
click at [356, 137] on div "Successful Pilots" at bounding box center [463, 137] width 317 height 18
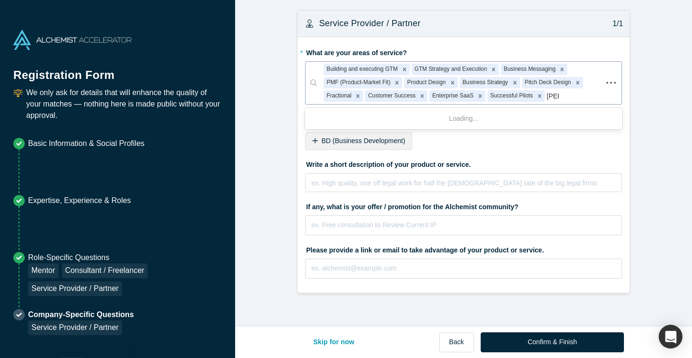
type input "align"
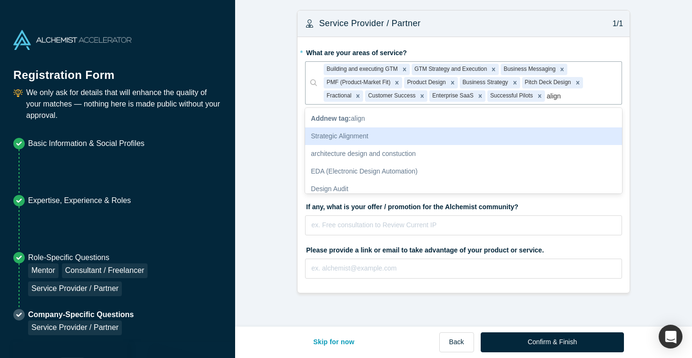
click at [353, 139] on div "Strategic Alignment" at bounding box center [463, 137] width 317 height 18
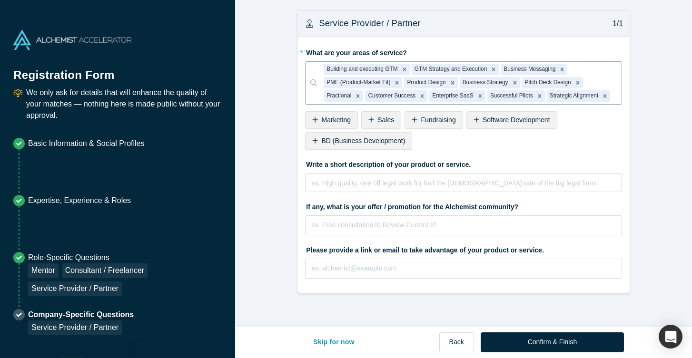
click at [616, 104] on div "Building and executing GTM GTM Strategy and Execution Business Messaging PMF (P…" at bounding box center [469, 83] width 304 height 42
click at [589, 153] on div "* What are your areas of service? option Strategic Alignment, selected. Use Up …" at bounding box center [463, 99] width 317 height 108
click at [612, 102] on div at bounding box center [613, 96] width 3 height 12
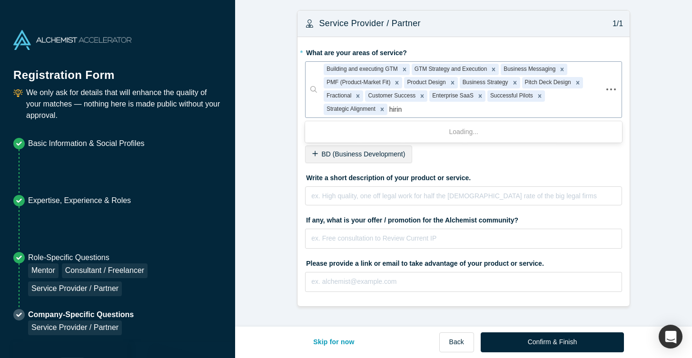
type input "hiring"
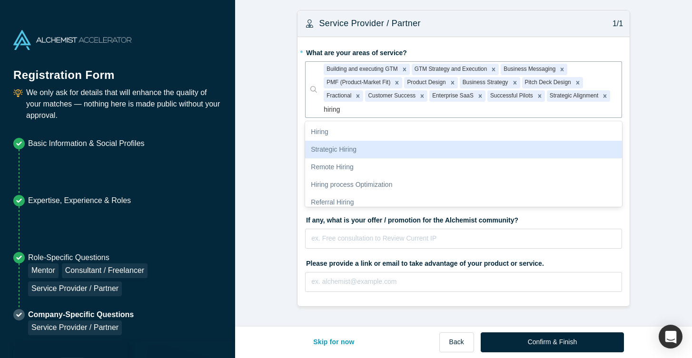
click at [364, 150] on div "Strategic Hiring" at bounding box center [463, 150] width 317 height 18
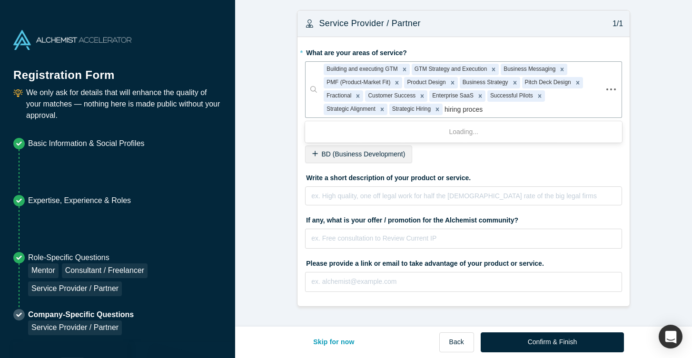
type input "hiring process"
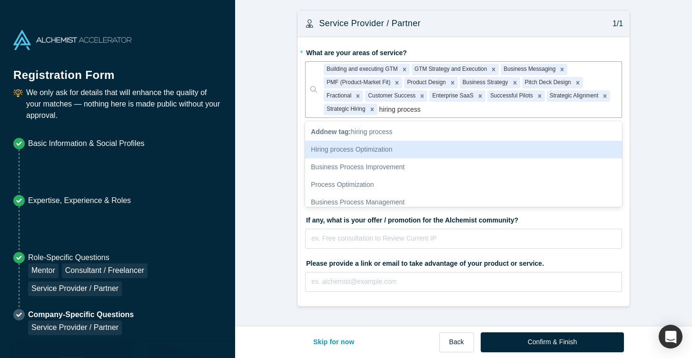
click at [340, 151] on div "Hiring process Optimization" at bounding box center [463, 150] width 317 height 18
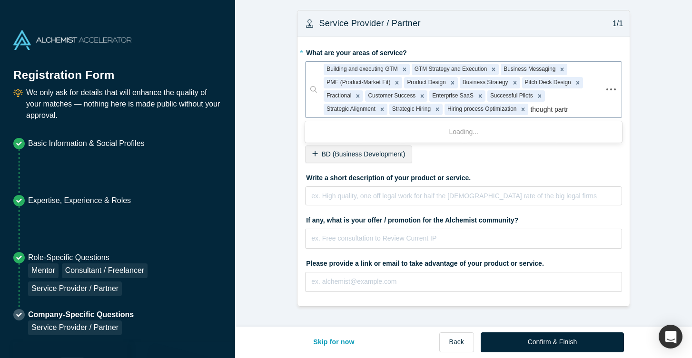
type input "thought partner"
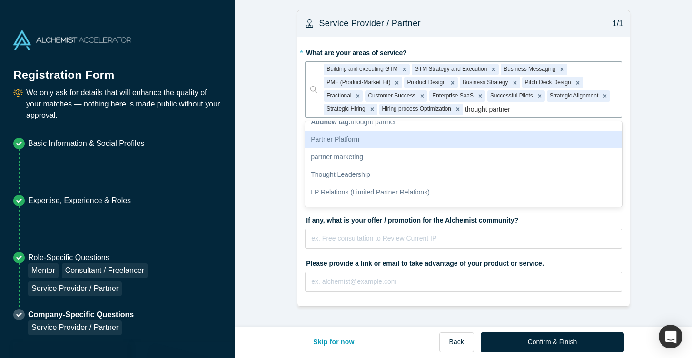
scroll to position [11, 0]
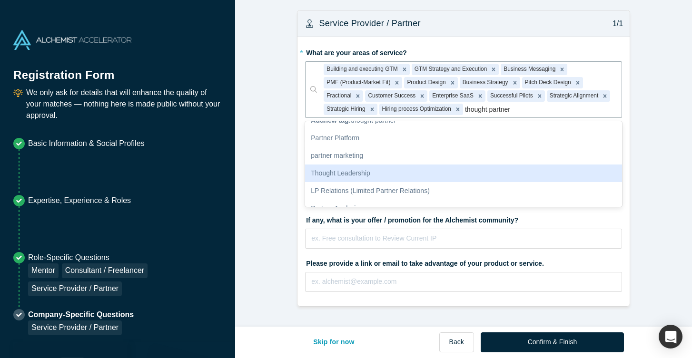
click at [363, 174] on div "Thought Leadership" at bounding box center [463, 174] width 317 height 18
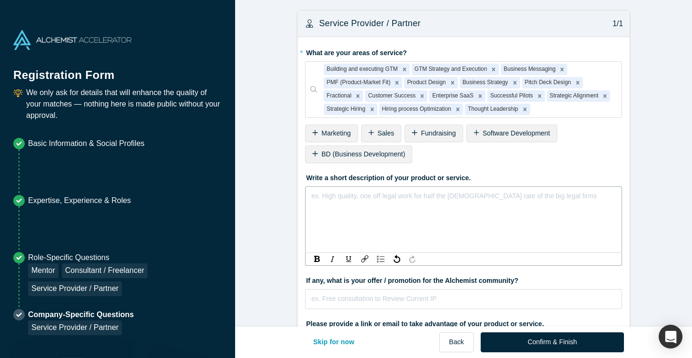
click at [430, 195] on div "rdw-editor" at bounding box center [464, 195] width 304 height 11
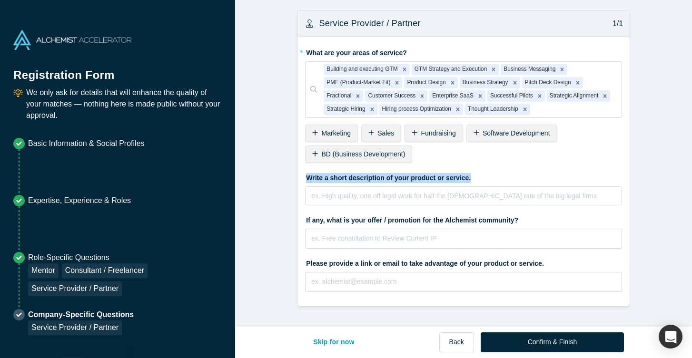
drag, startPoint x: 475, startPoint y: 175, endPoint x: 303, endPoint y: 179, distance: 172.3
click at [303, 179] on div "* What are your areas of service? Building and executing GTM GTM Strategy and E…" at bounding box center [463, 171] width 332 height 269
copy label "Write a short description of your product or service."
click at [406, 196] on div "rdw-editor" at bounding box center [464, 195] width 304 height 11
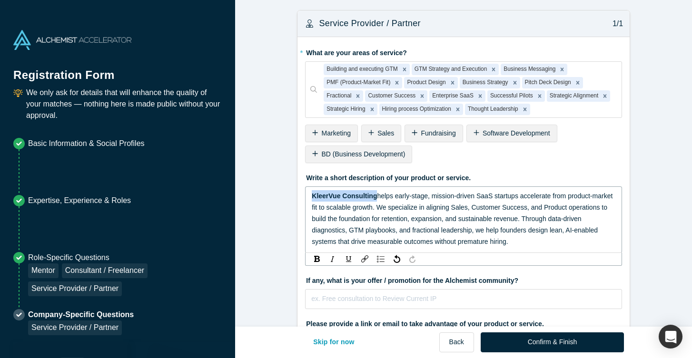
drag, startPoint x: 376, startPoint y: 197, endPoint x: 312, endPoint y: 195, distance: 64.3
click at [312, 195] on div "KleerVue Consulting helps early-stage, mission-driven SaaS startups accelerate …" at bounding box center [464, 218] width 304 height 57
drag, startPoint x: 335, startPoint y: 242, endPoint x: 309, endPoint y: 242, distance: 26.2
click at [309, 242] on div "KleerVue Consulting helps early-stage, mission-driven SaaS startups accelerate …" at bounding box center [463, 219] width 317 height 67
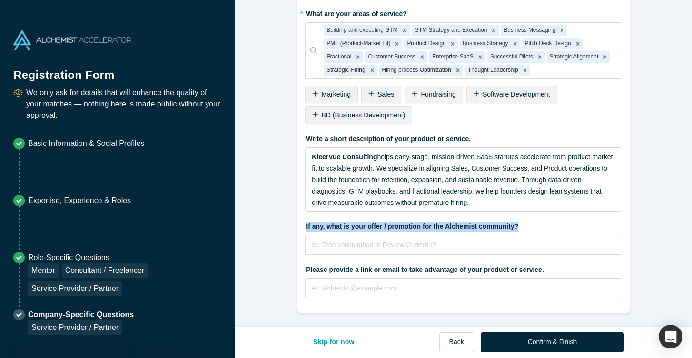
scroll to position [39, 0]
drag, startPoint x: 526, startPoint y: 226, endPoint x: 297, endPoint y: 226, distance: 228.4
click at [297, 226] on div "* What are your areas of service? Building and executing GTM GTM Strategy and E…" at bounding box center [463, 155] width 332 height 315
copy label "If any, what is your offer / promotion for the Alchemist community?"
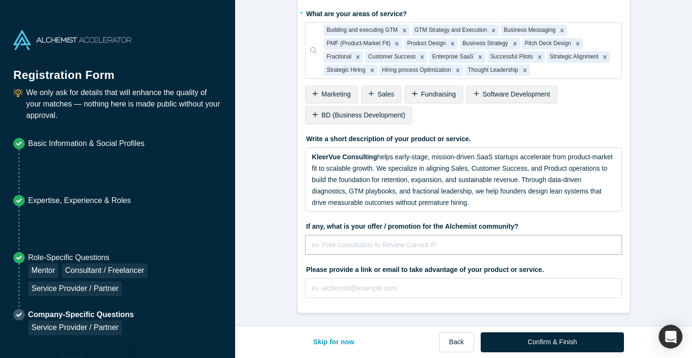
click at [469, 244] on input "text" at bounding box center [463, 245] width 317 height 20
paste input "I’m offering two free 30-minute strategy sessions (or one combined 60-minute se…"
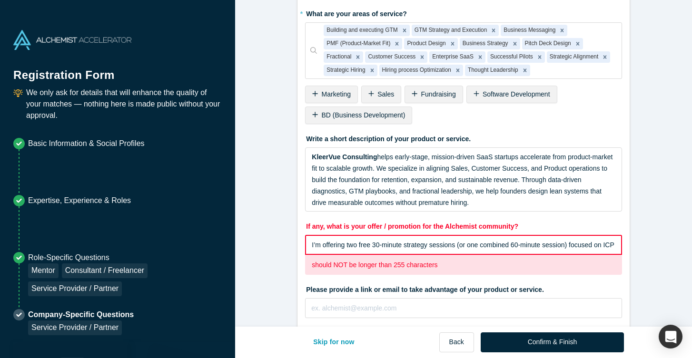
scroll to position [0, 647]
type input "I’m offering two free 30-minute strategy sessions (or one combined 60-minute se…"
click at [430, 240] on input "I’m offering two free 30-minute strategy sessions (or one combined 60-minute se…" at bounding box center [463, 245] width 317 height 20
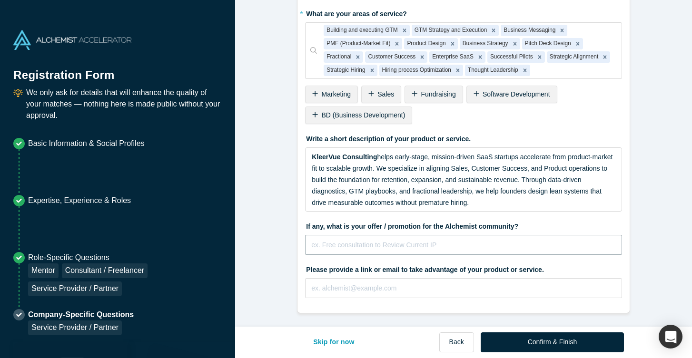
paste input "Two free 30-minute strategy sessions (or one 60-min) to refine your ICP, produc…"
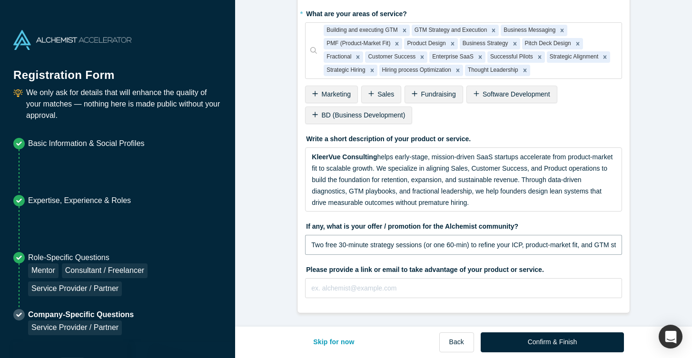
scroll to position [0, 306]
type input "Two free 30-minute strategy sessions (or one 60-min) to refine your ICP, produc…"
click at [394, 290] on input "text" at bounding box center [463, 288] width 317 height 20
click at [367, 296] on input "text" at bounding box center [463, 288] width 317 height 20
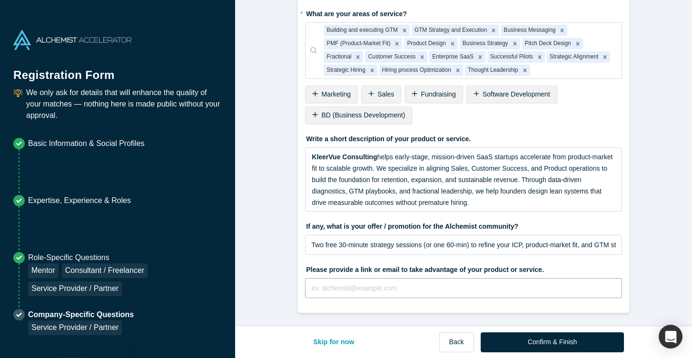
paste input "[URL][DOMAIN_NAME][PERSON_NAME]"
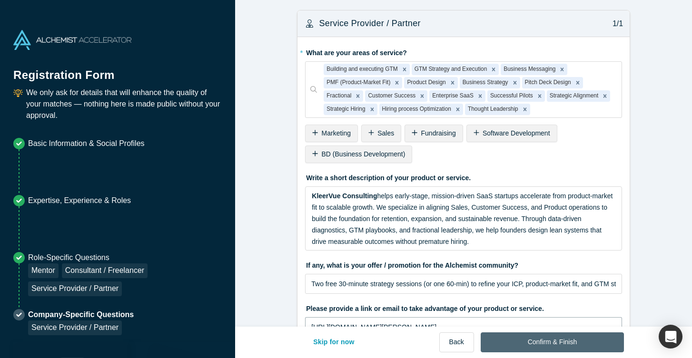
type input "[URL][DOMAIN_NAME][PERSON_NAME]"
click at [553, 345] on button "Confirm & Finish" at bounding box center [552, 343] width 143 height 20
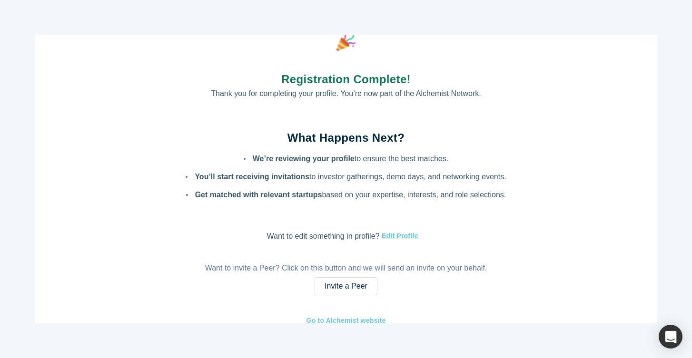
click at [367, 318] on link "Go to Alchemist website" at bounding box center [346, 320] width 80 height 11
